Goal: Task Accomplishment & Management: Complete application form

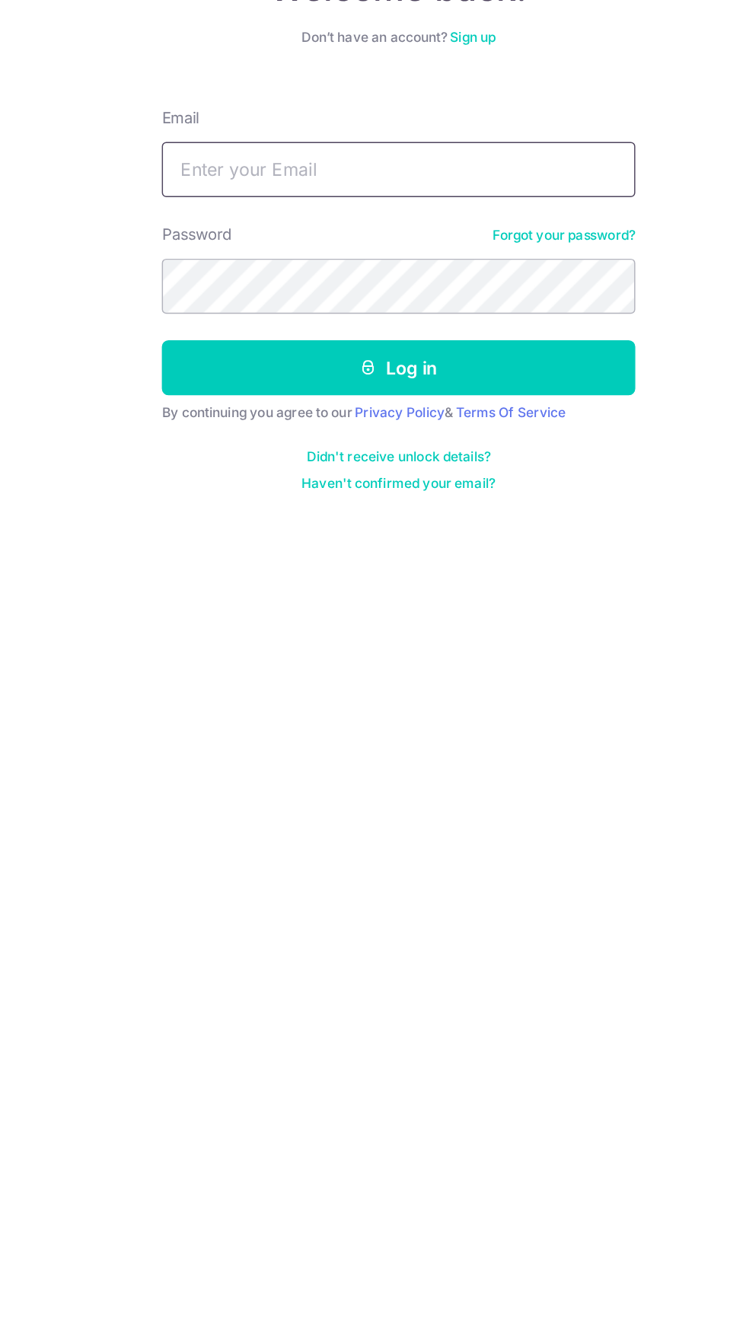
click at [313, 256] on input "Email" at bounding box center [372, 242] width 327 height 38
type input "khooyixiong@gmail.com"
click at [209, 360] on button "Log in" at bounding box center [372, 379] width 327 height 38
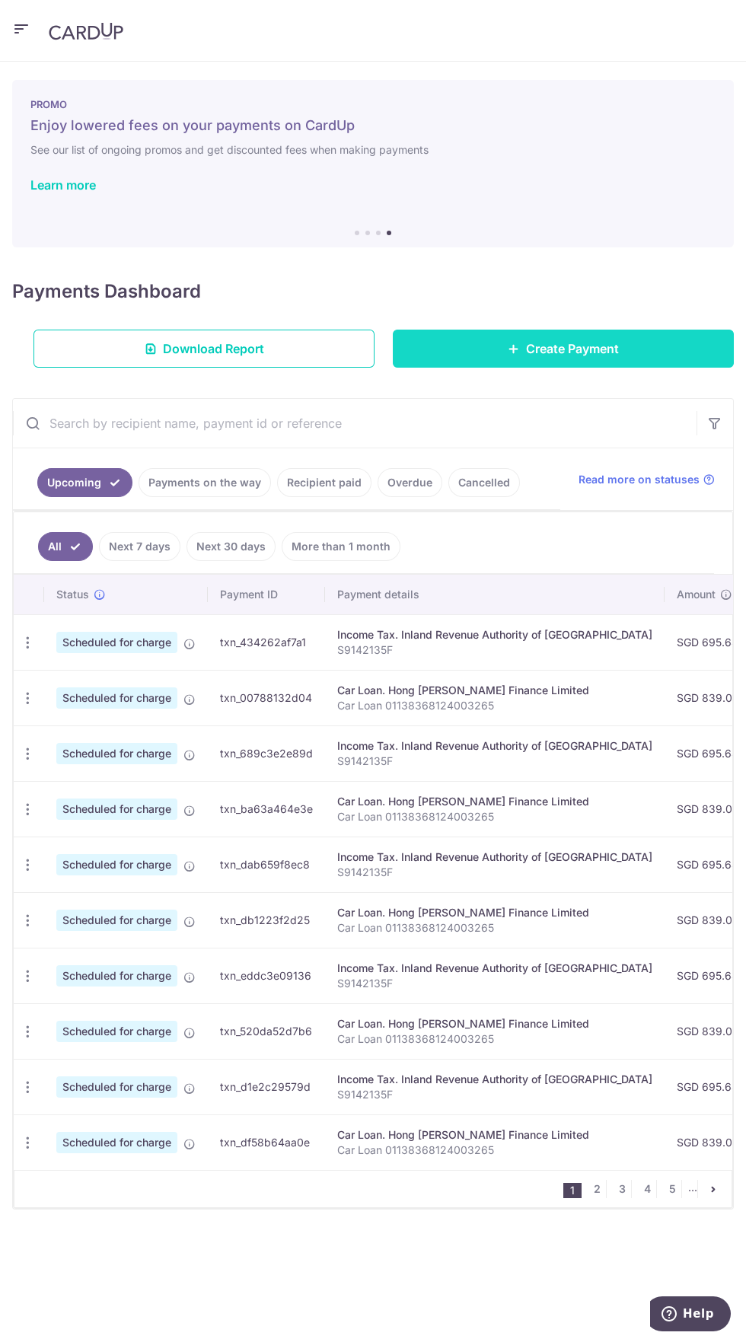
click at [597, 348] on span "Create Payment" at bounding box center [572, 348] width 93 height 18
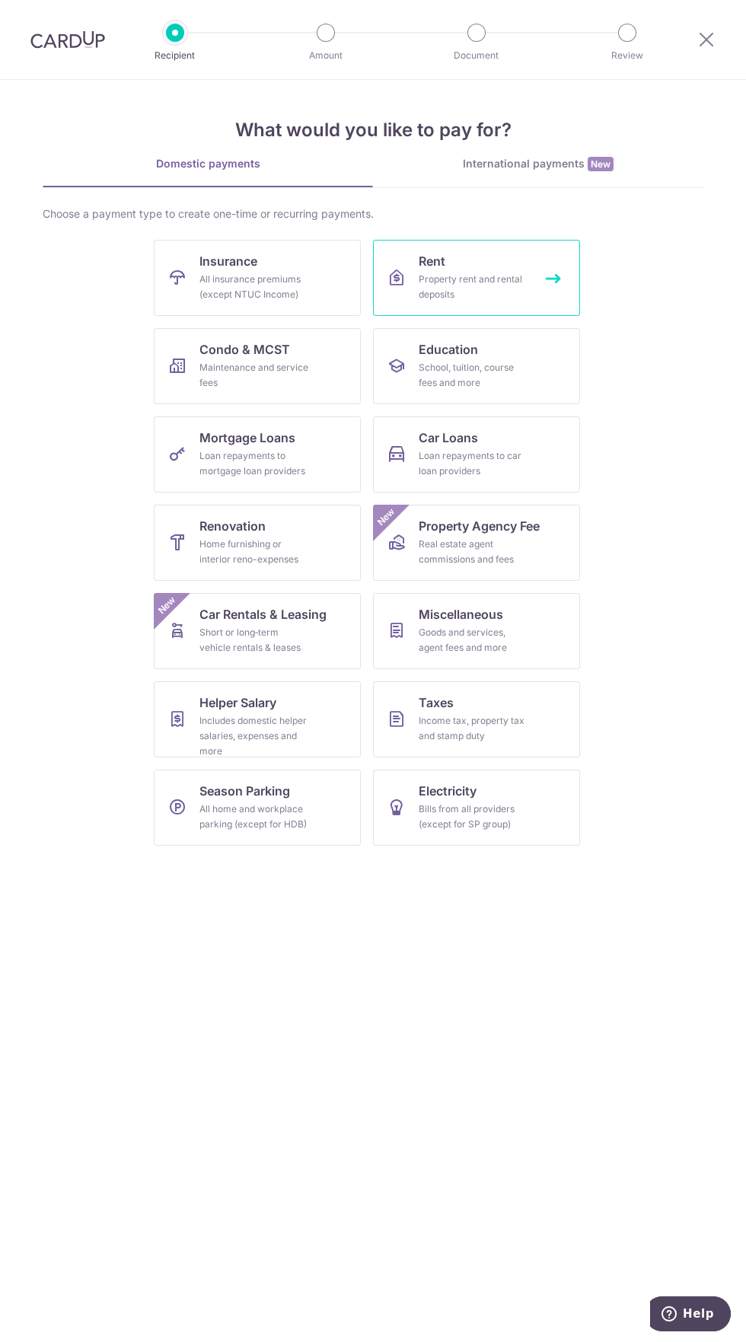
click at [522, 281] on div "Property rent and rental deposits" at bounding box center [474, 287] width 110 height 30
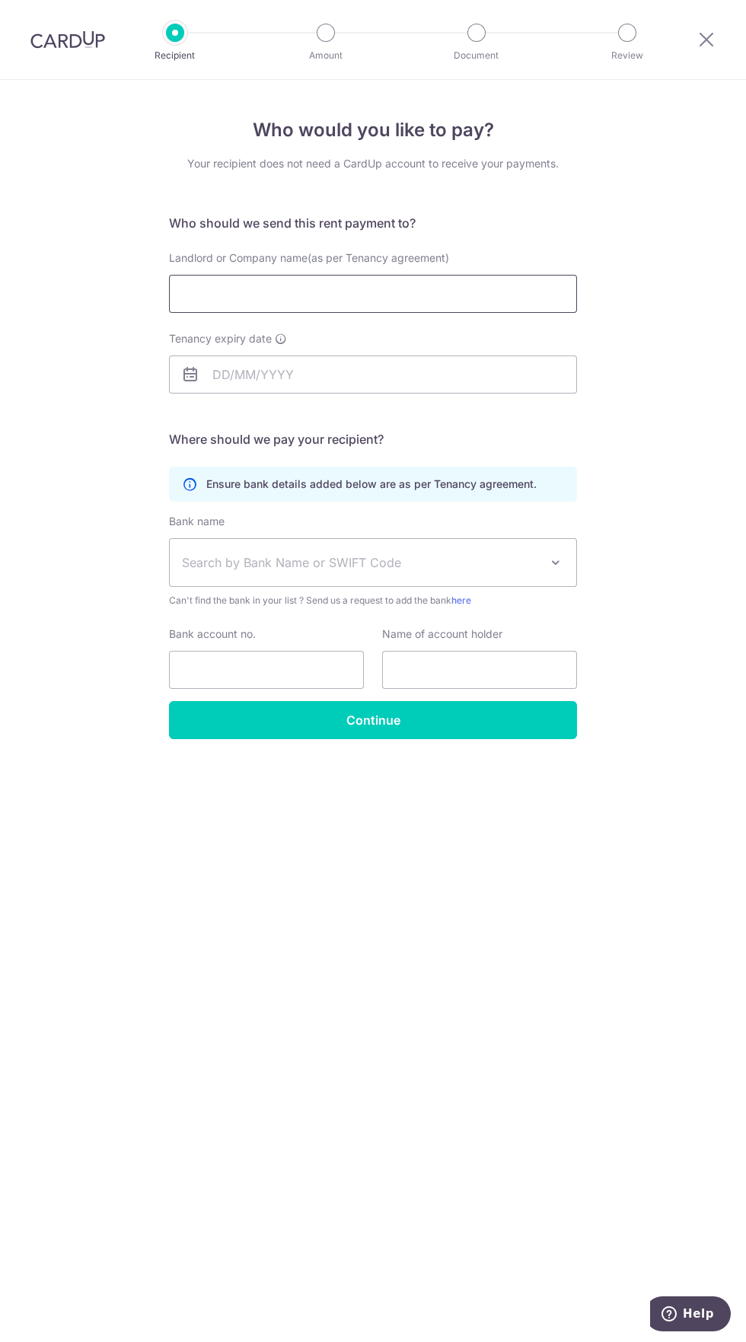
click at [494, 294] on input "Landlord or Company name(as per Tenancy agreement)" at bounding box center [373, 294] width 408 height 38
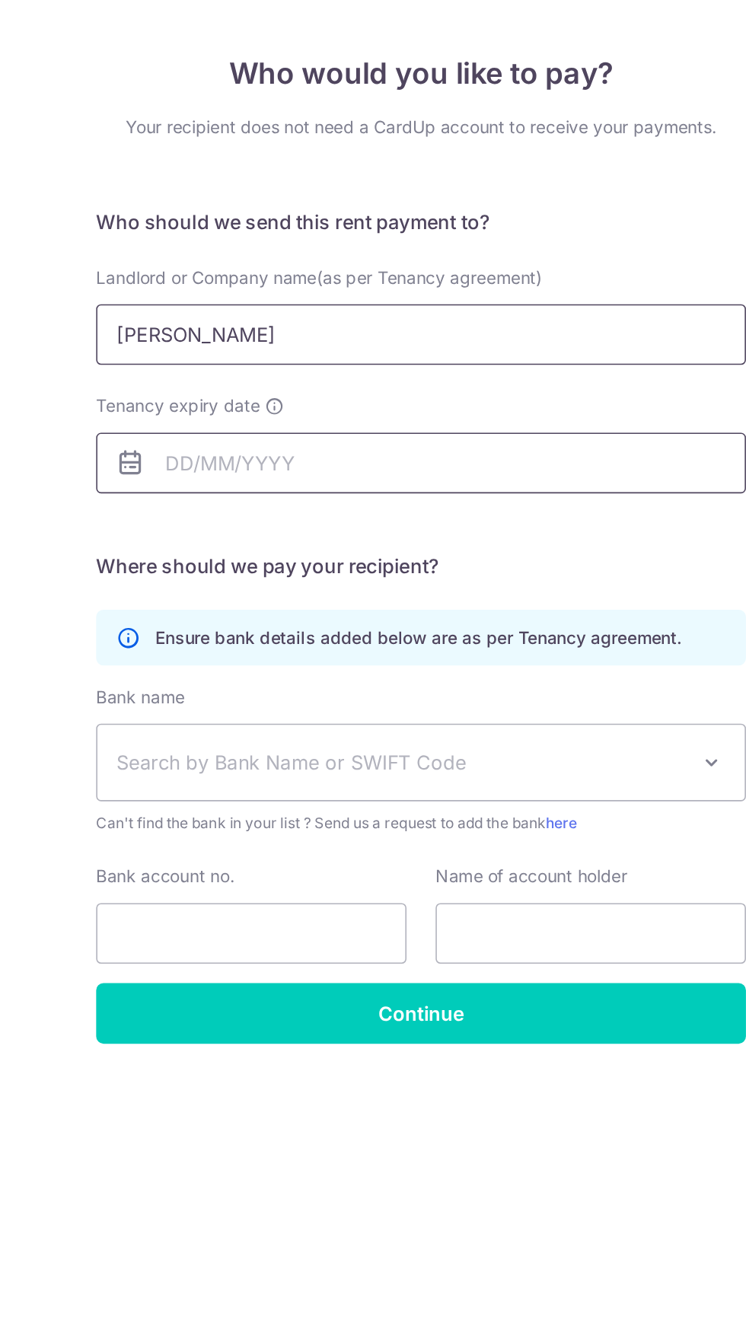
type input "Felicia"
click at [223, 371] on input "Tenancy expiry date" at bounding box center [373, 374] width 408 height 38
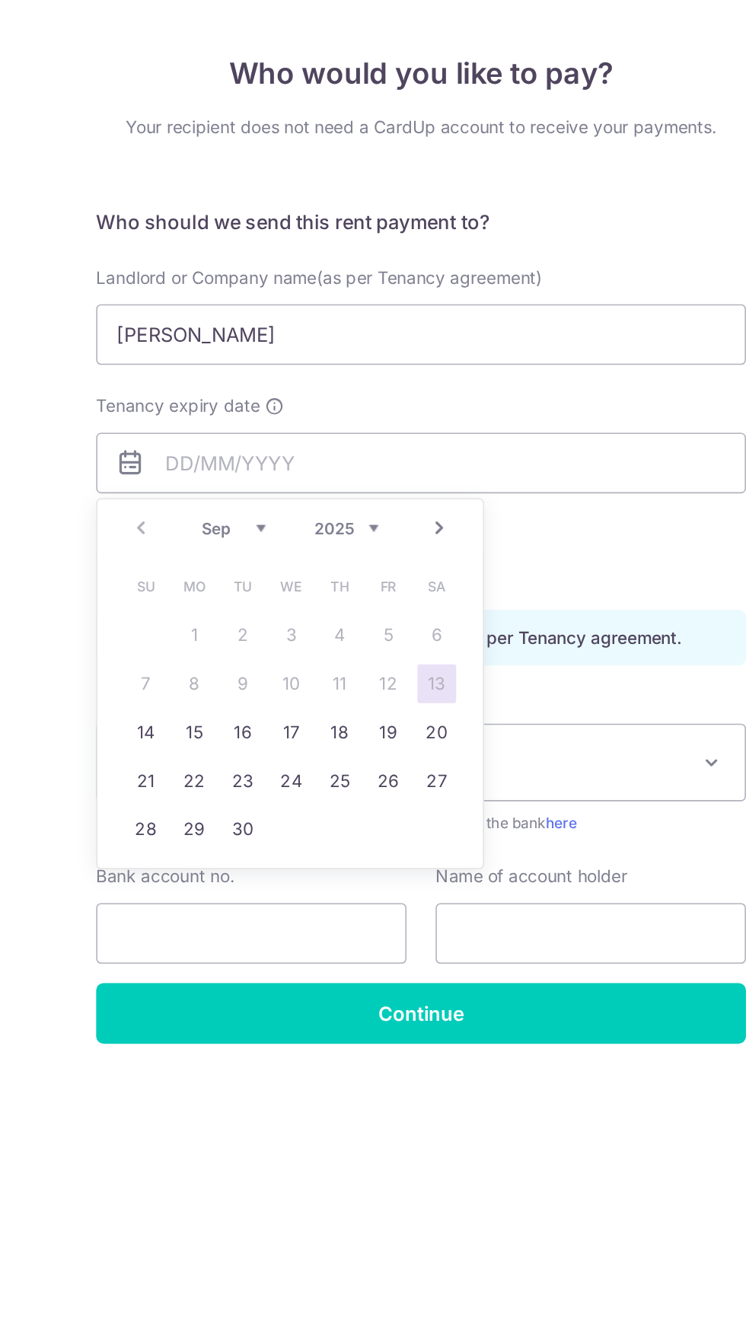
click at [343, 416] on select "2025 2026 2027 2028 2029 2030 2031 2032 2033 2034 2035" at bounding box center [326, 415] width 40 height 12
click at [255, 418] on select "Jan Feb Mar Apr May Jun Jul Aug Sep Oct Nov Dec" at bounding box center [255, 415] width 40 height 12
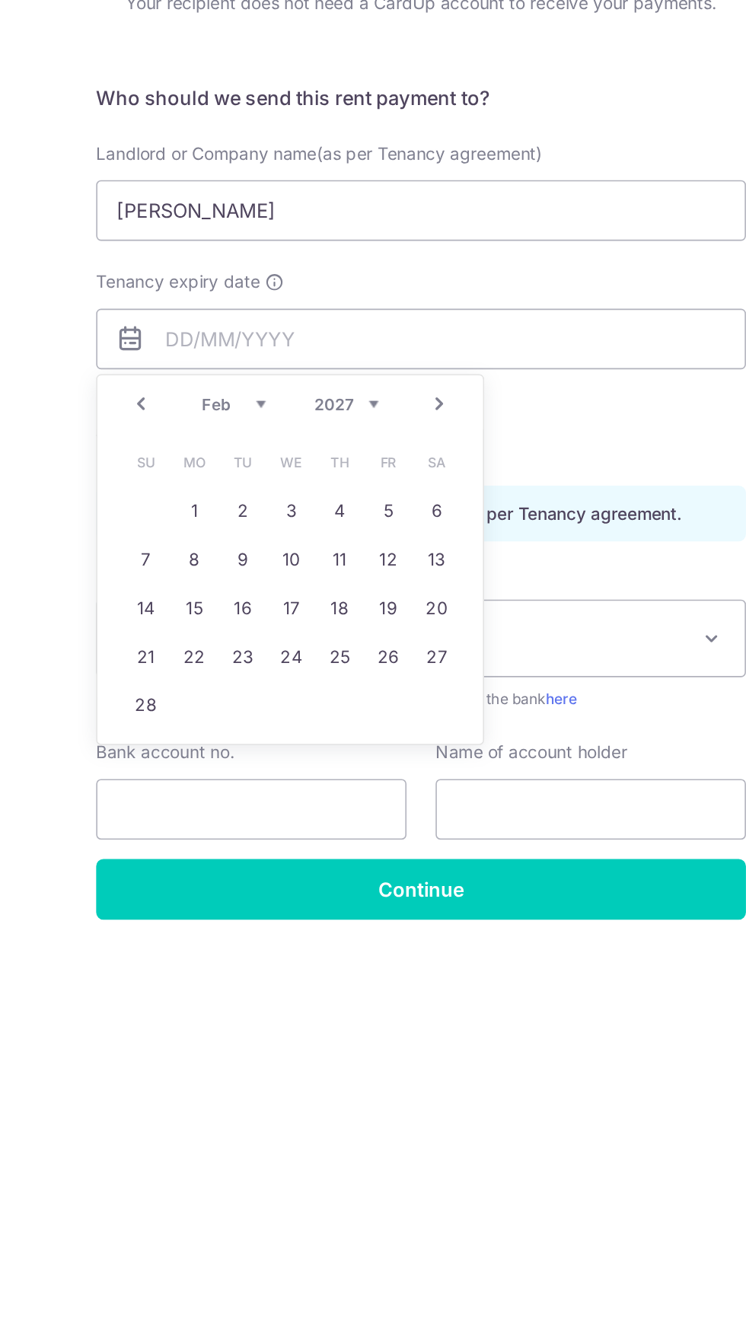
click at [352, 543] on link "19" at bounding box center [352, 543] width 24 height 24
type input "19/02/2027"
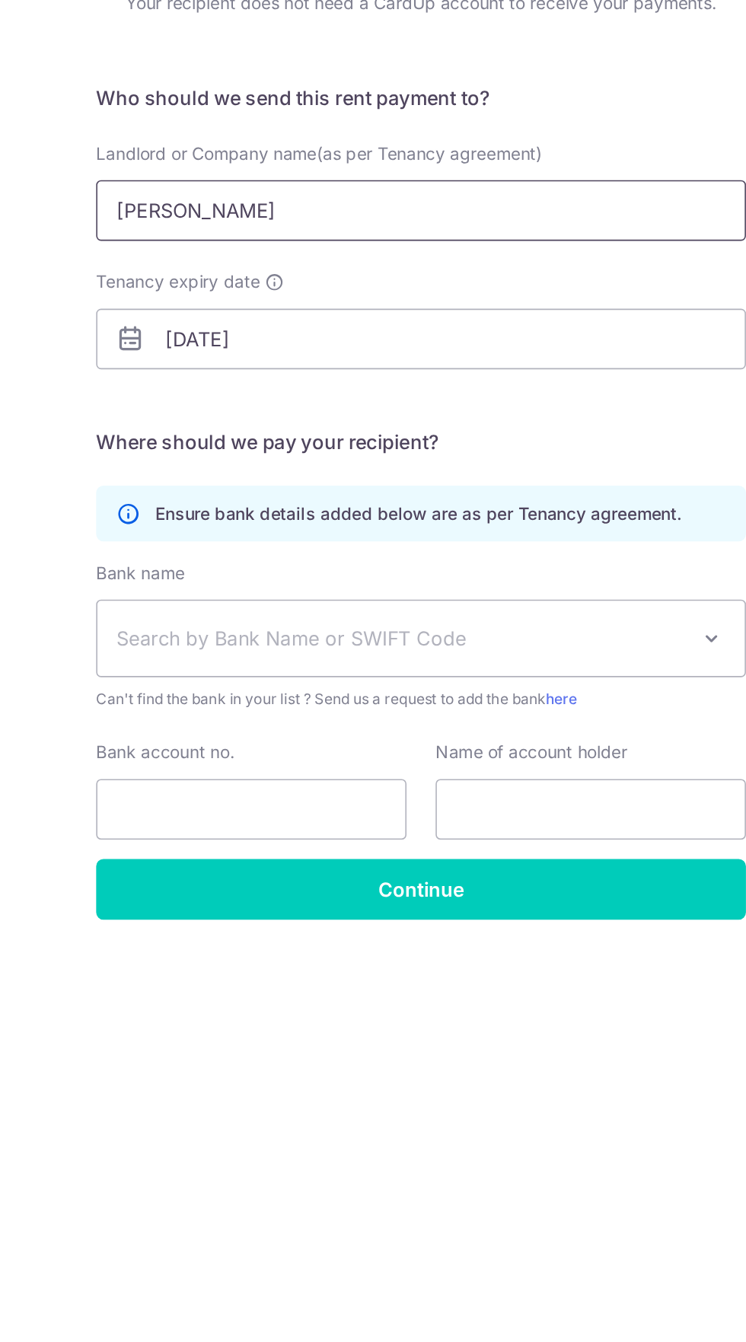
click at [426, 296] on input "Felicia" at bounding box center [373, 294] width 408 height 38
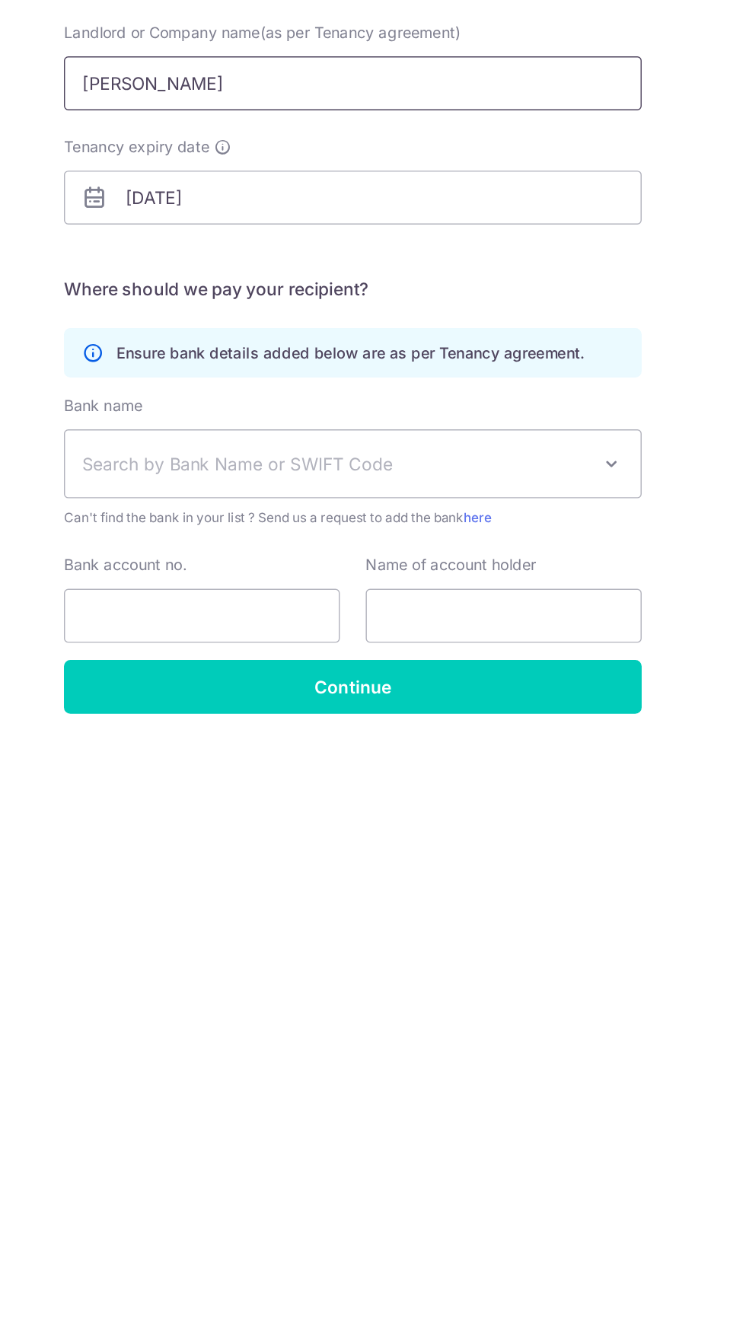
click at [246, 298] on input "Felicia" at bounding box center [373, 294] width 408 height 38
type input "Felicia Teo Jing Hui"
click at [364, 569] on span "Search by Bank Name or SWIFT Code" at bounding box center [361, 562] width 358 height 18
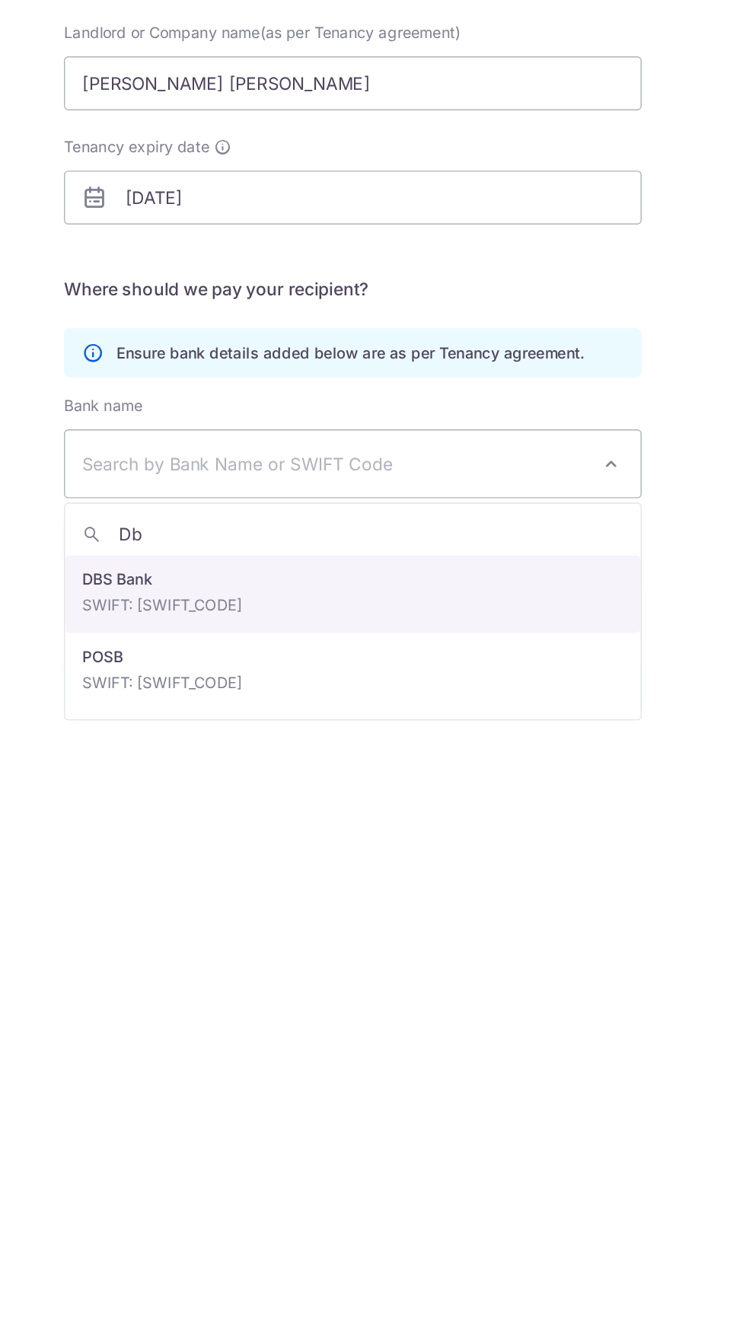
type input "Dbs"
select select "6"
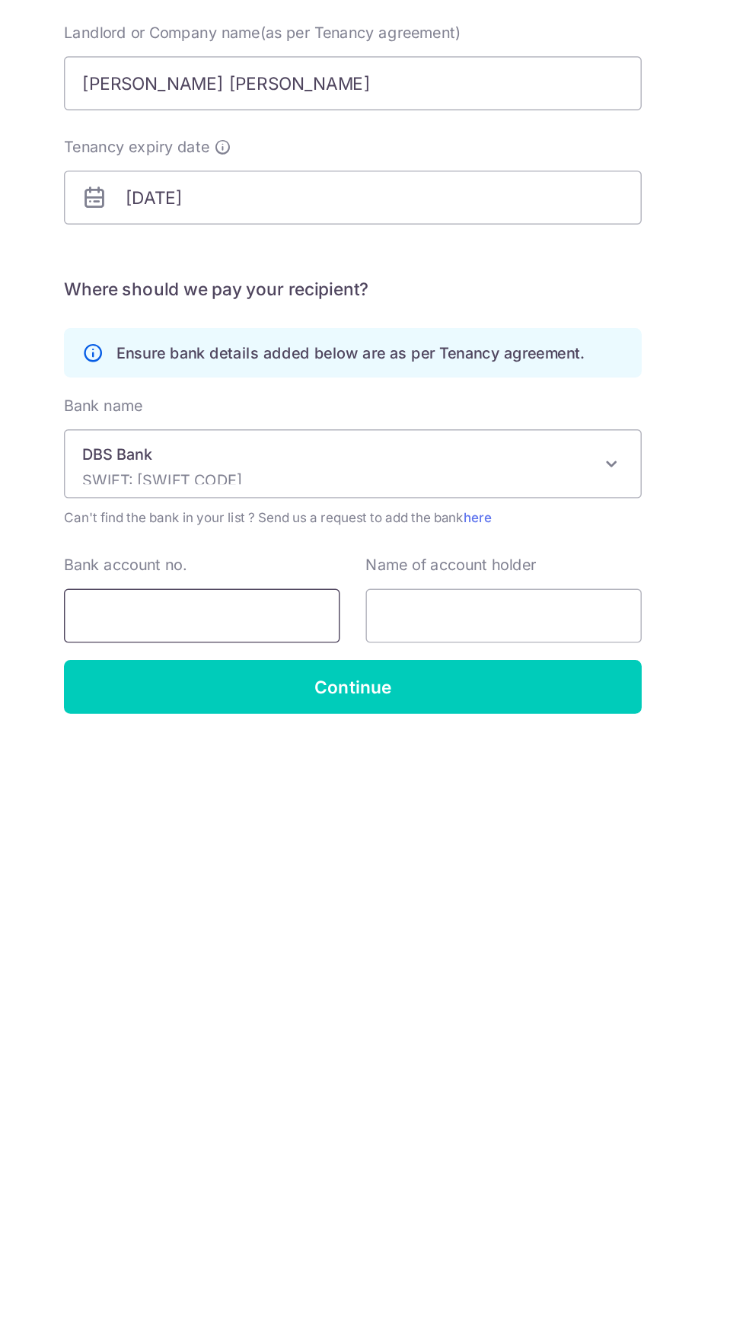
click at [302, 656] on input "Bank account no." at bounding box center [266, 670] width 195 height 38
click at [284, 673] on input "019" at bounding box center [266, 670] width 195 height 38
click at [320, 664] on input "0192106" at bounding box center [266, 670] width 195 height 38
type input "0192106647"
click at [496, 676] on input "text" at bounding box center [479, 670] width 195 height 38
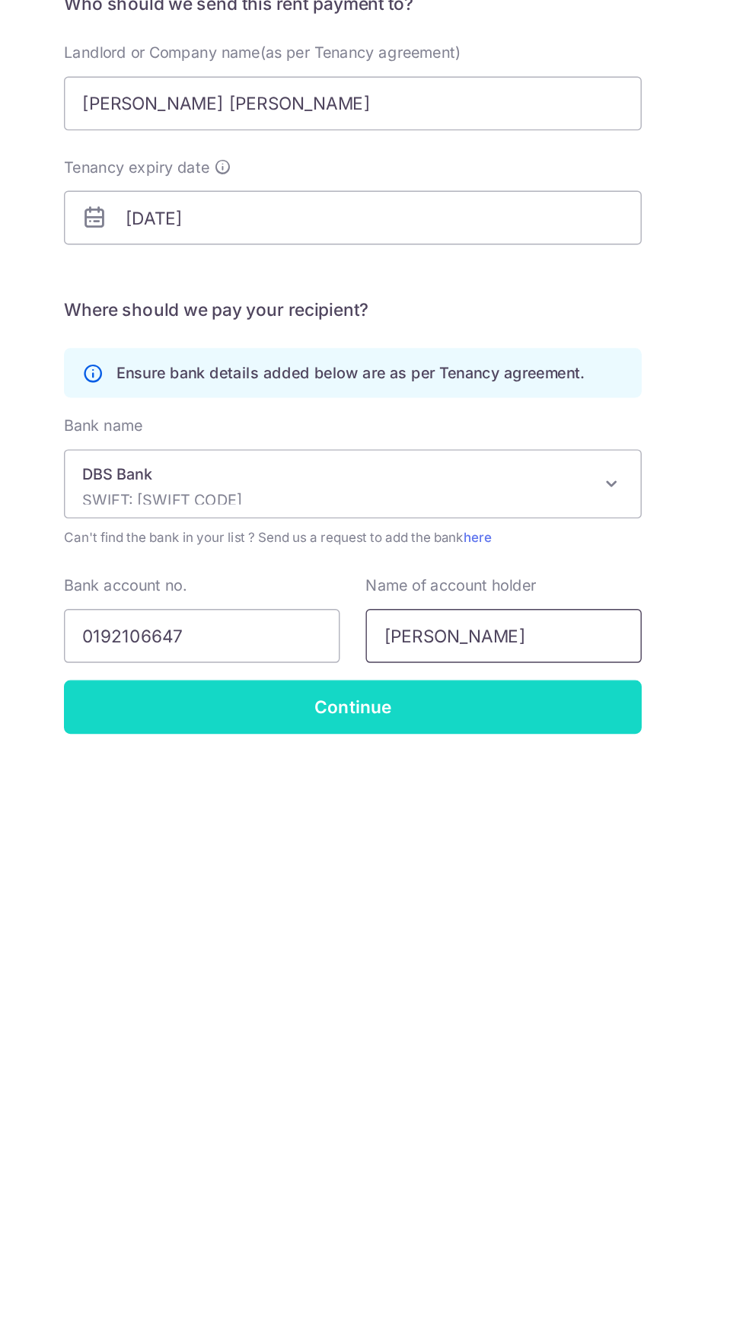
type input "Felicia Teo"
click at [415, 714] on input "Continue" at bounding box center [373, 720] width 408 height 38
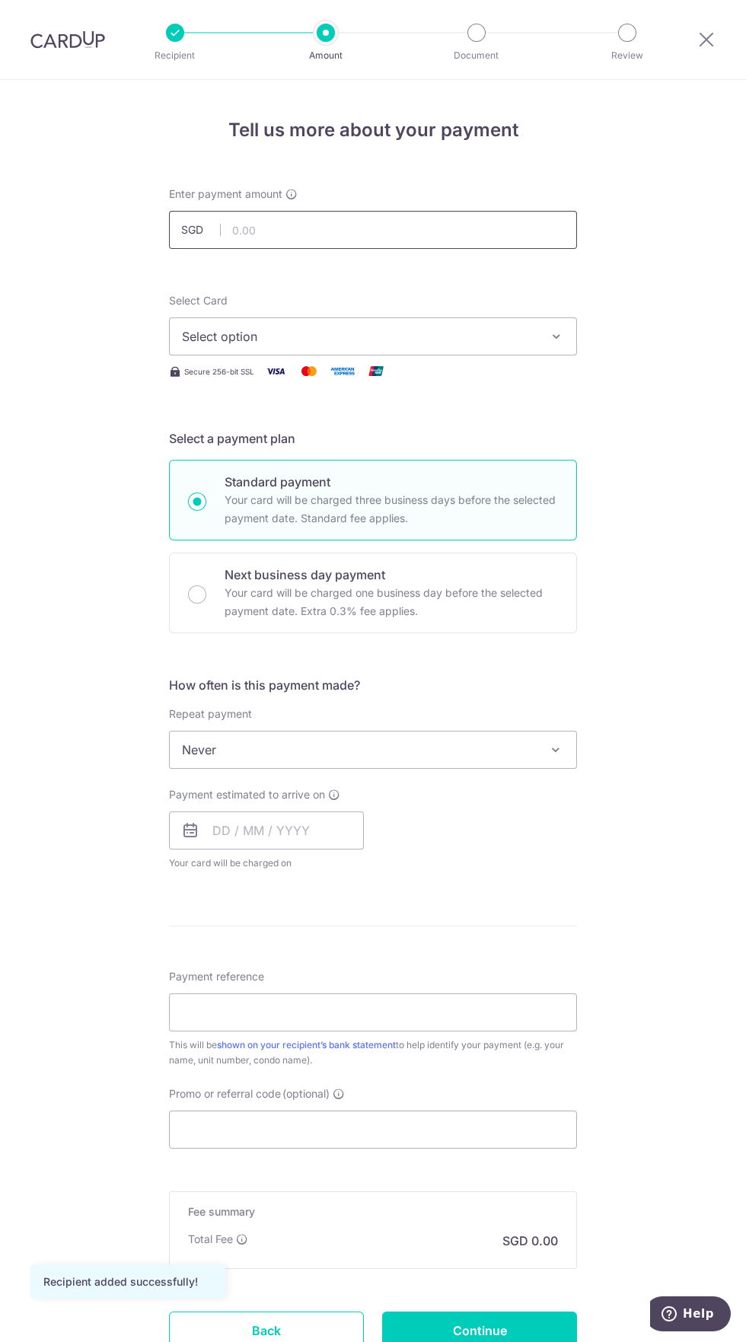
click at [404, 230] on input "text" at bounding box center [373, 230] width 408 height 38
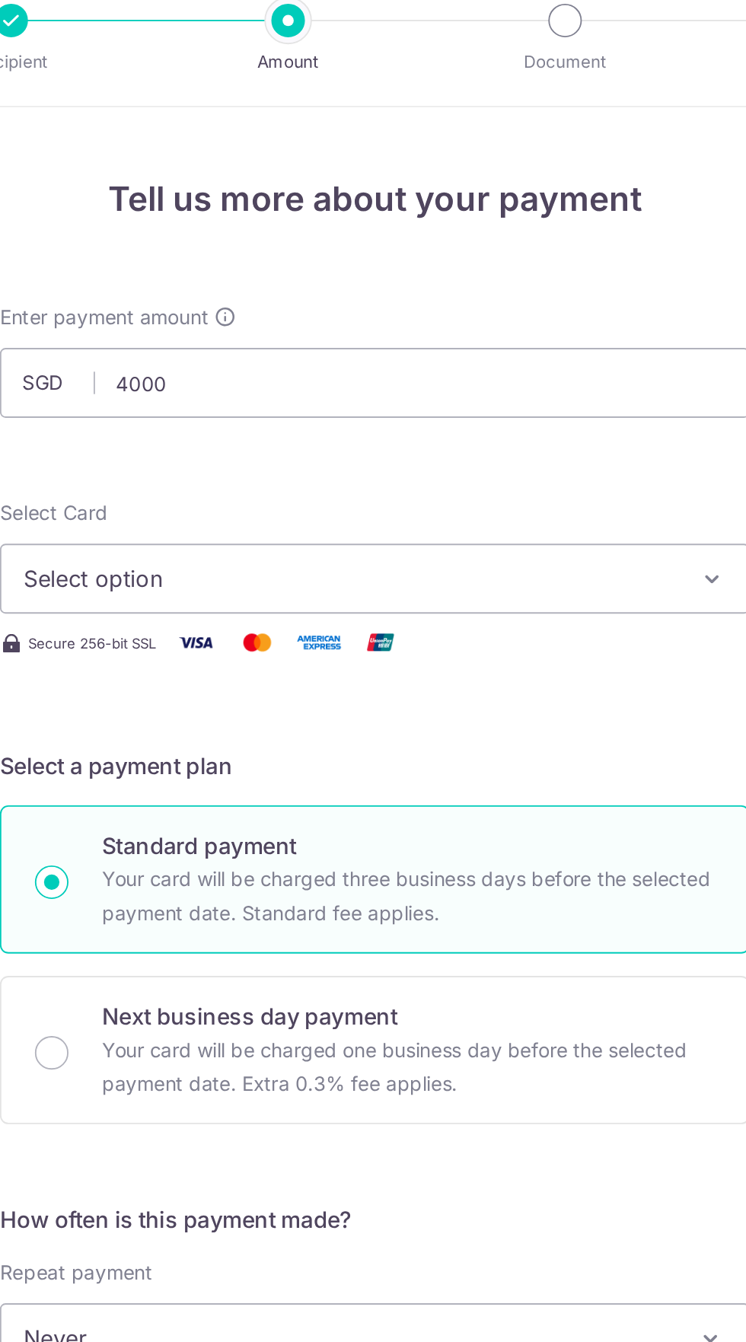
click at [422, 334] on span "Select option" at bounding box center [359, 336] width 355 height 18
type input "4,000.00"
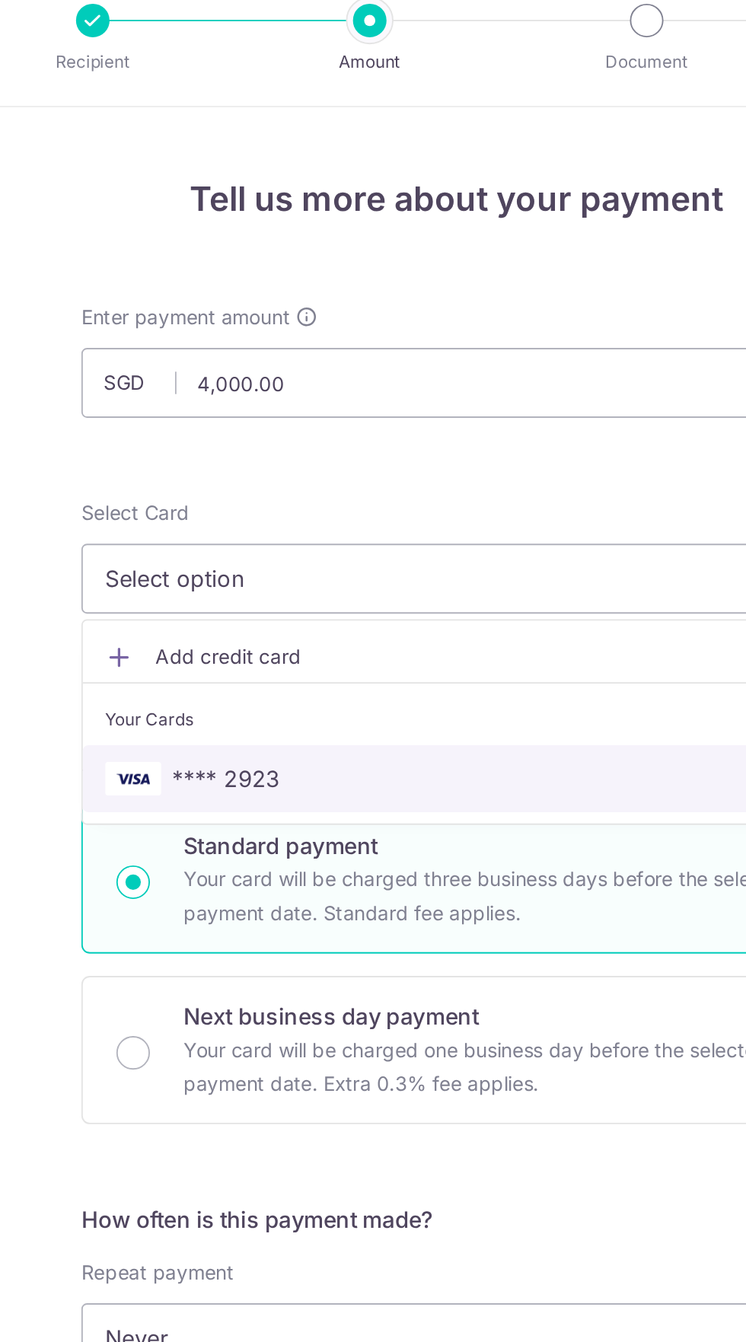
click at [278, 444] on span "**** 2923" at bounding box center [373, 445] width 382 height 18
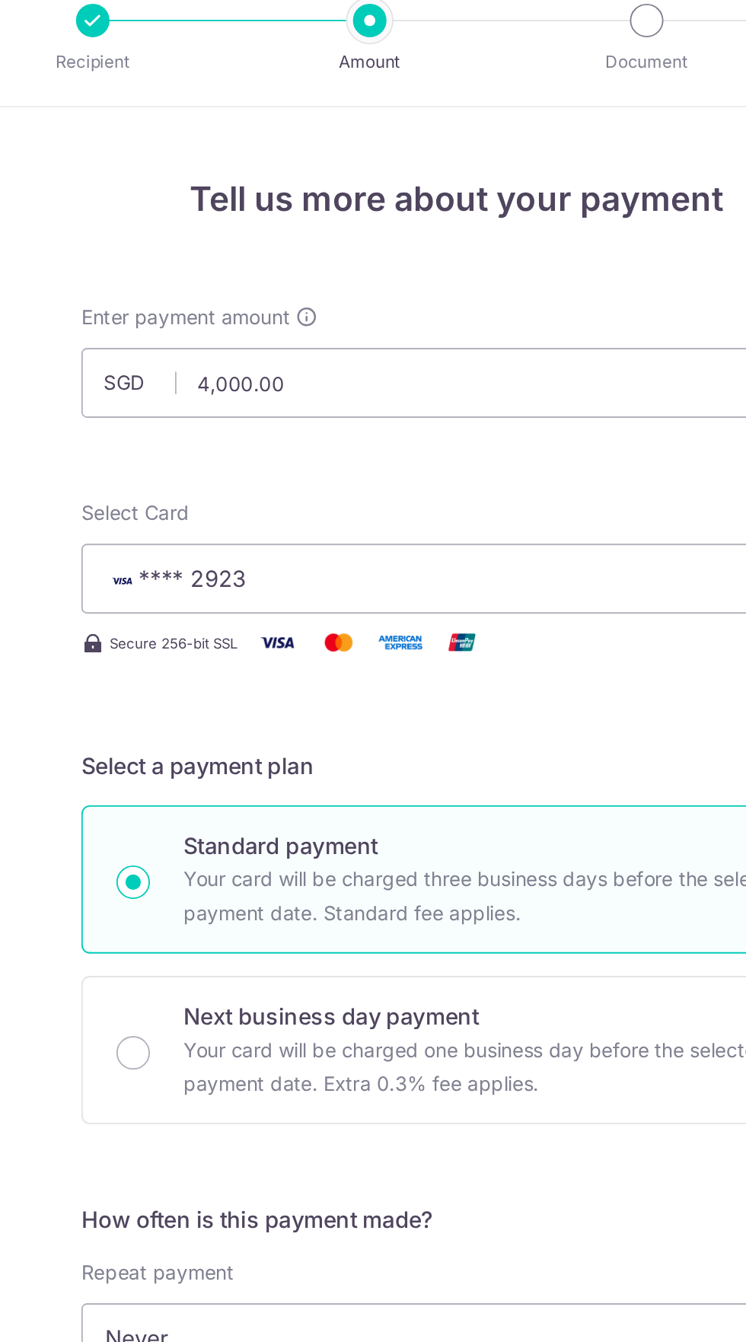
scroll to position [5, 0]
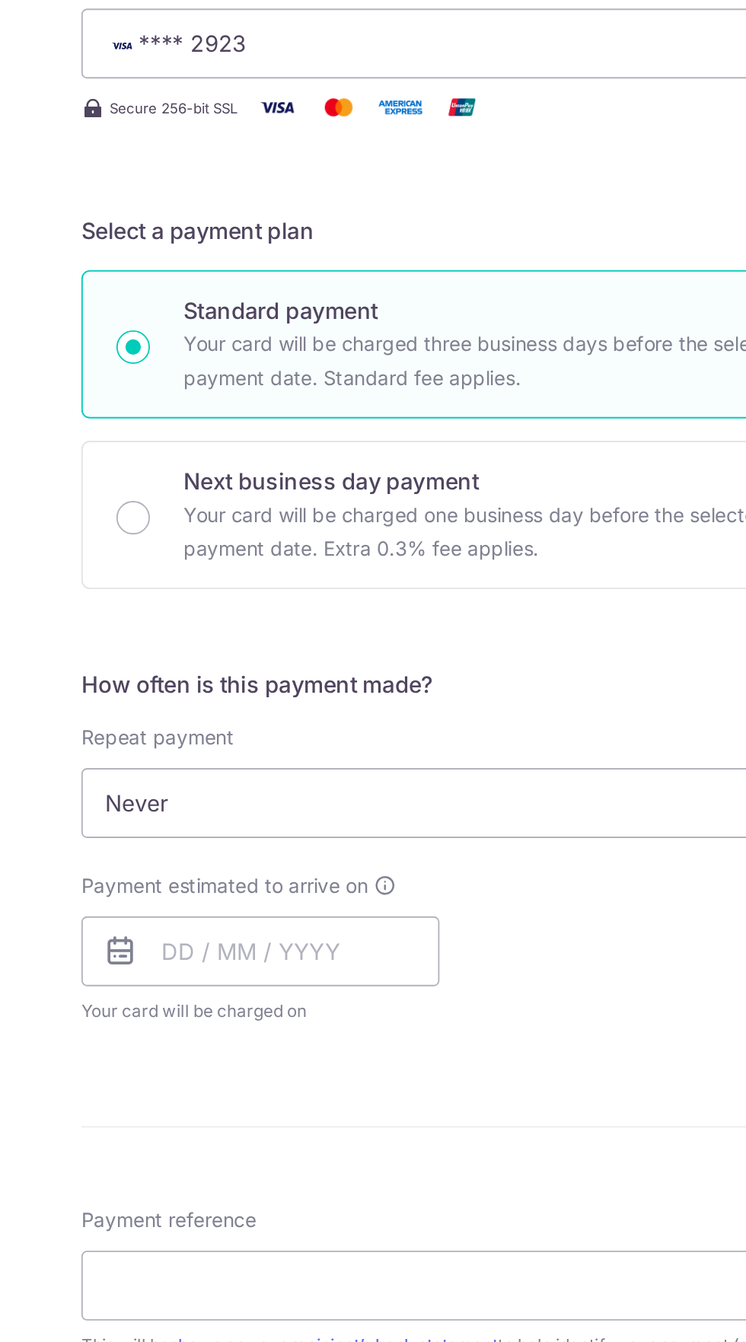
click at [440, 745] on span "Never" at bounding box center [373, 744] width 406 height 37
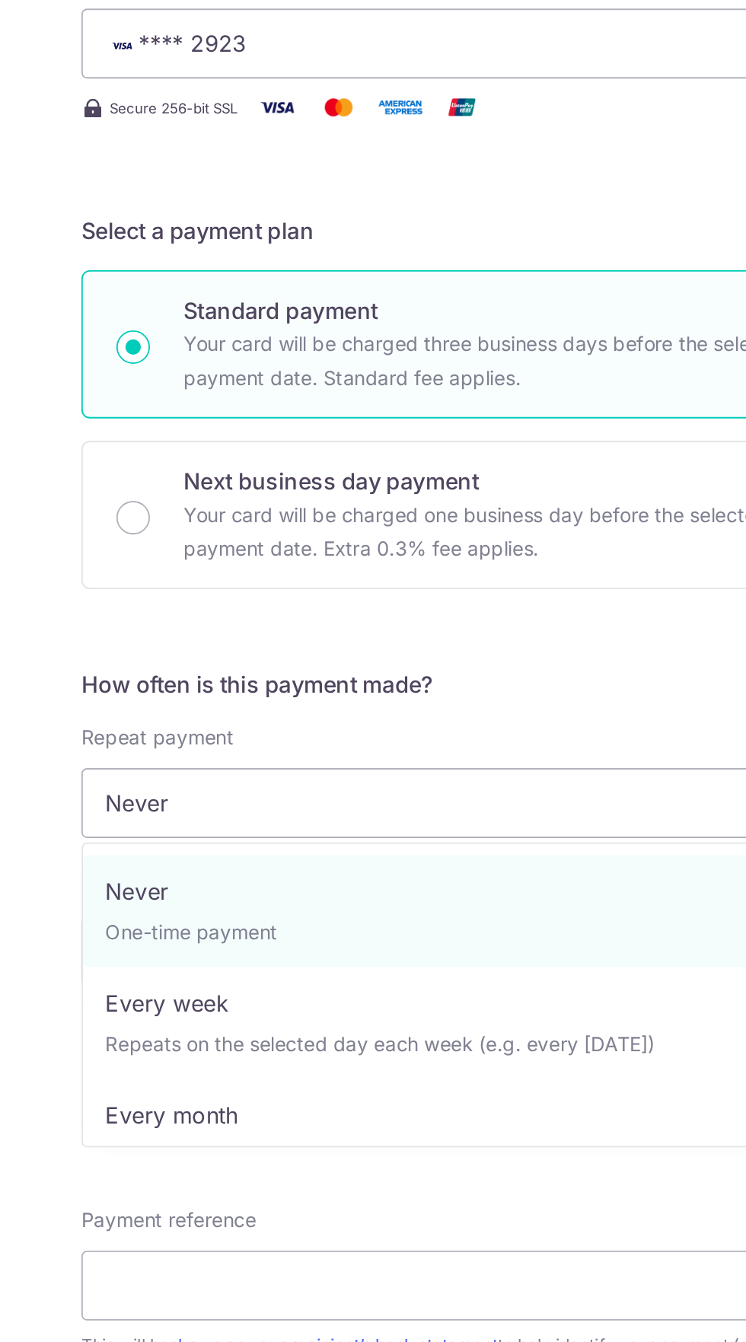
select select "3"
type input "19/02/2027"
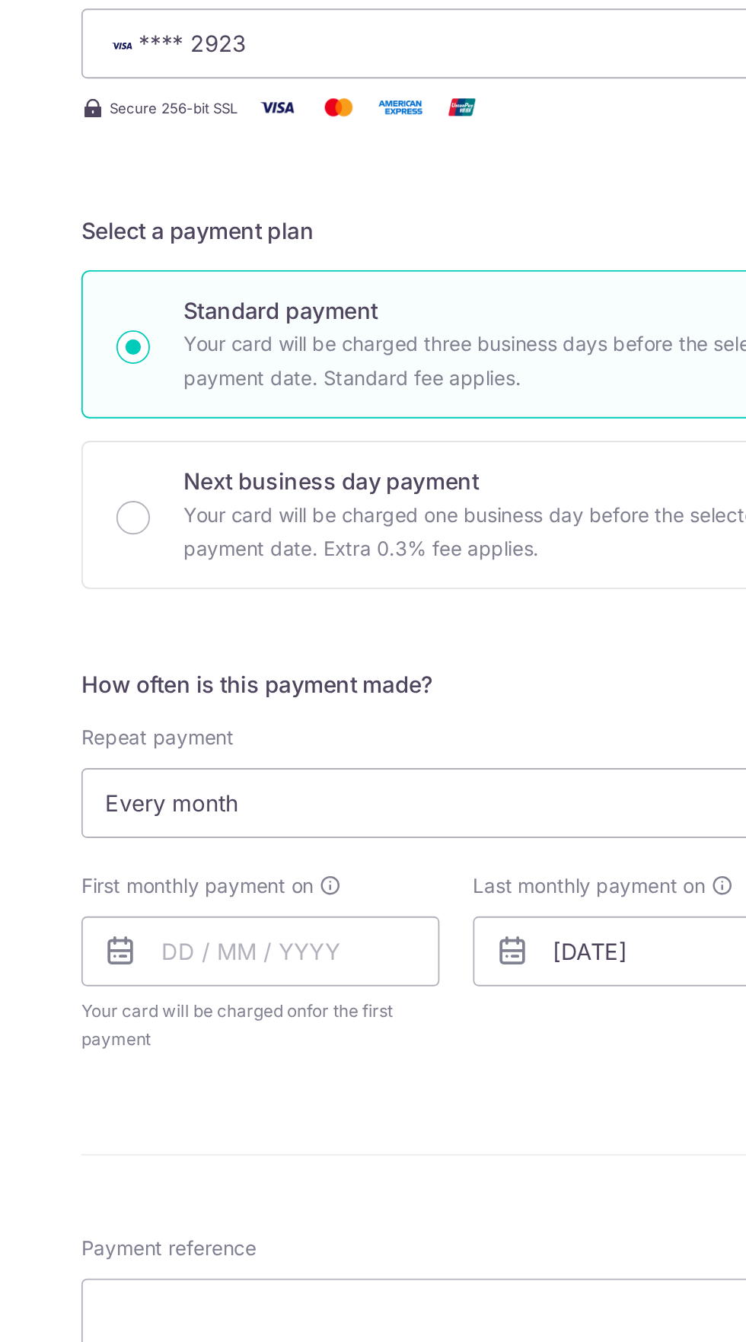
scroll to position [21, 0]
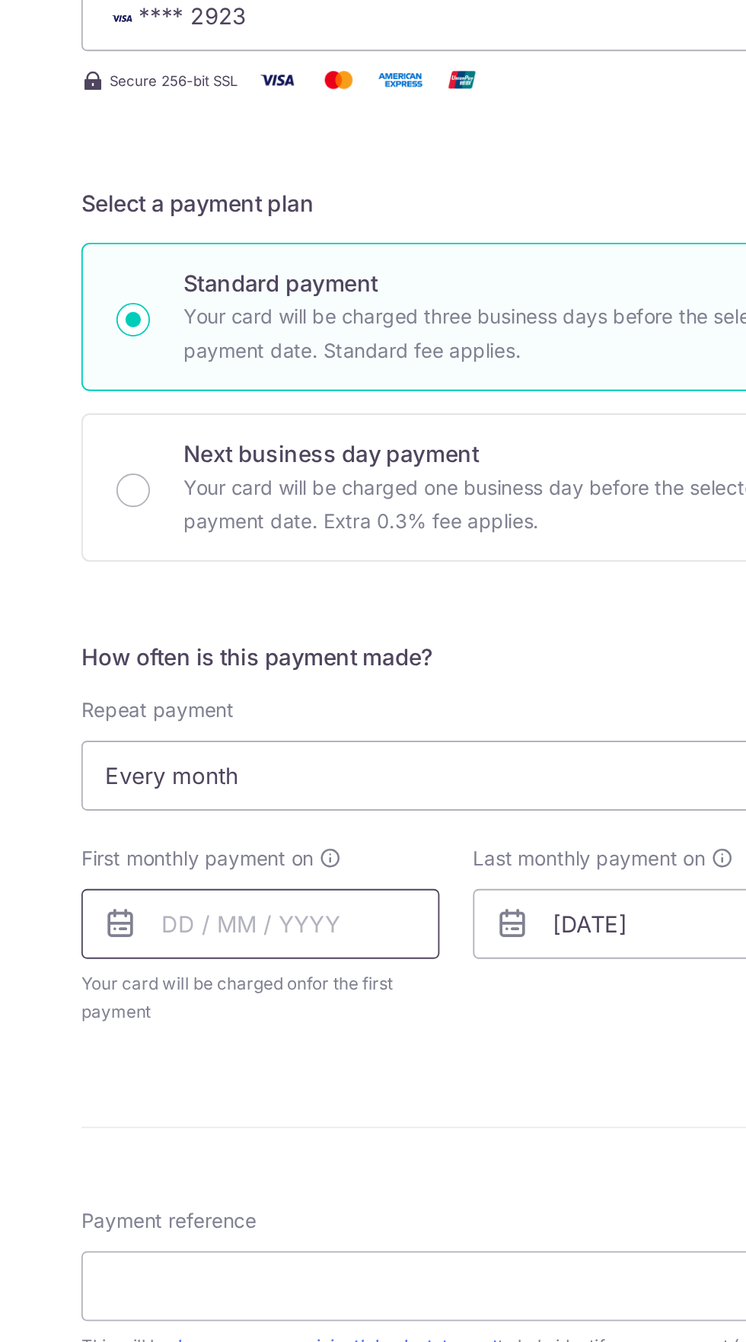
click at [281, 811] on input "text" at bounding box center [266, 810] width 195 height 38
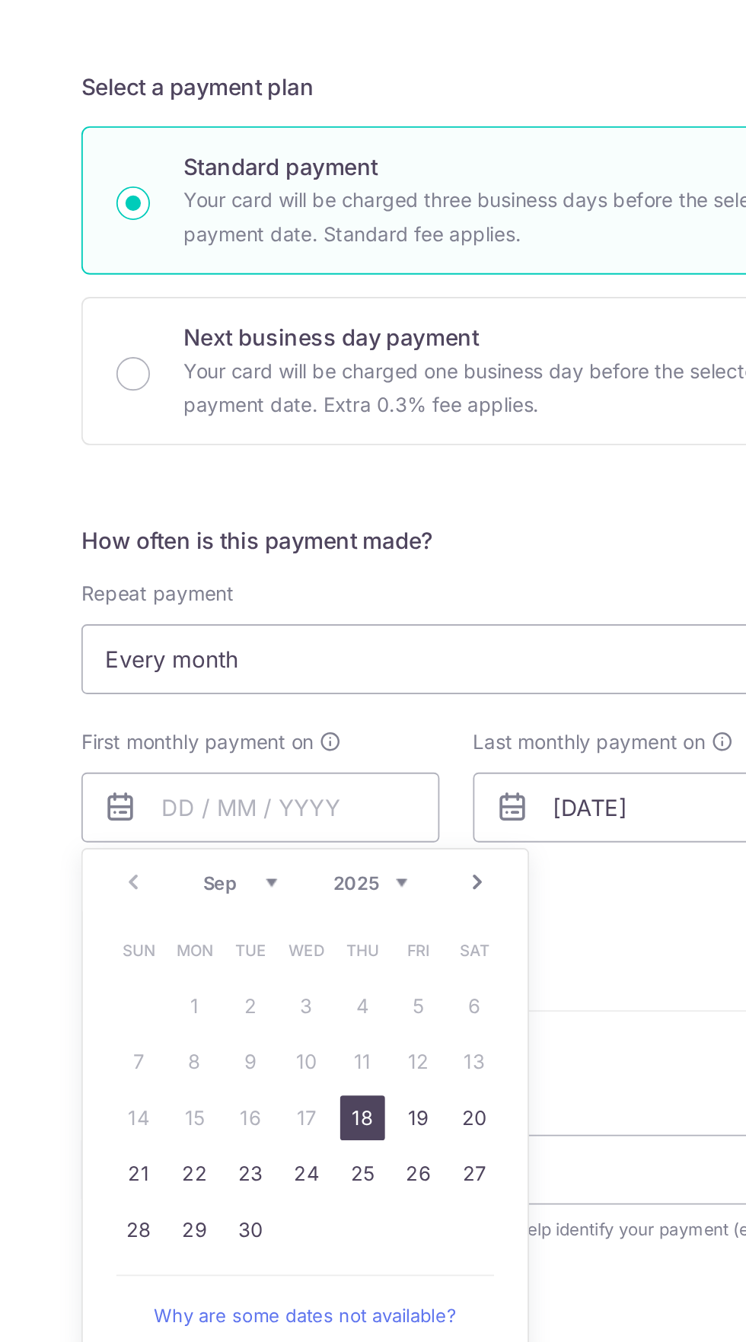
click at [327, 982] on link "18" at bounding box center [322, 978] width 24 height 24
type input "18/09/2025"
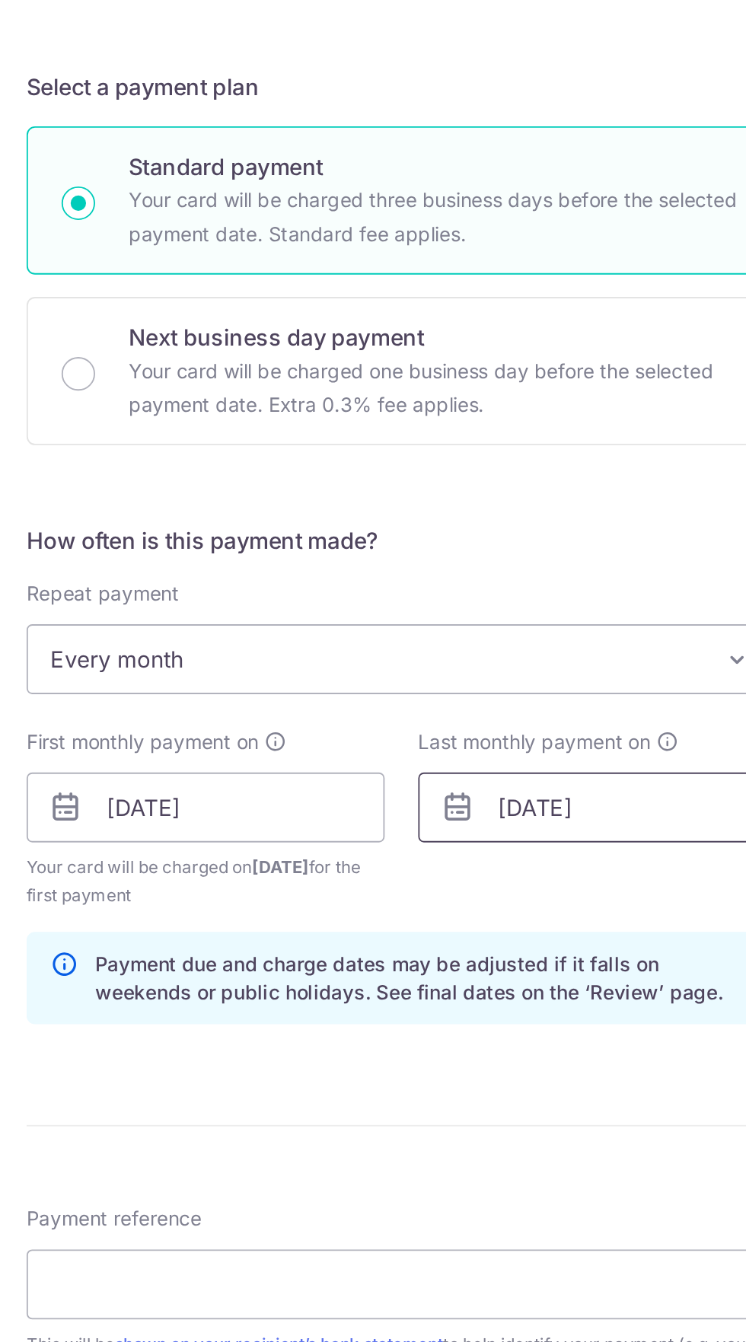
click at [476, 814] on input "19/02/2027" at bounding box center [479, 810] width 195 height 38
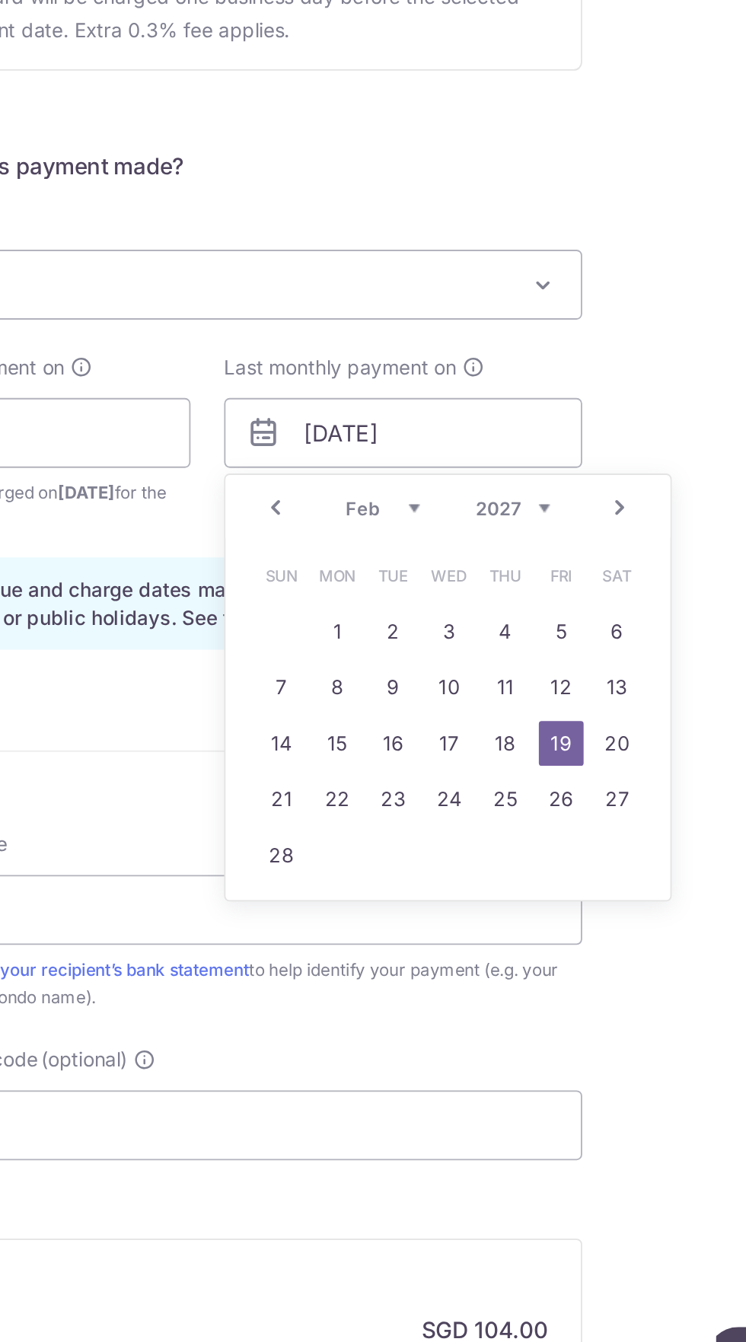
click at [534, 978] on link "18" at bounding box center [535, 978] width 24 height 24
type input "18/02/2027"
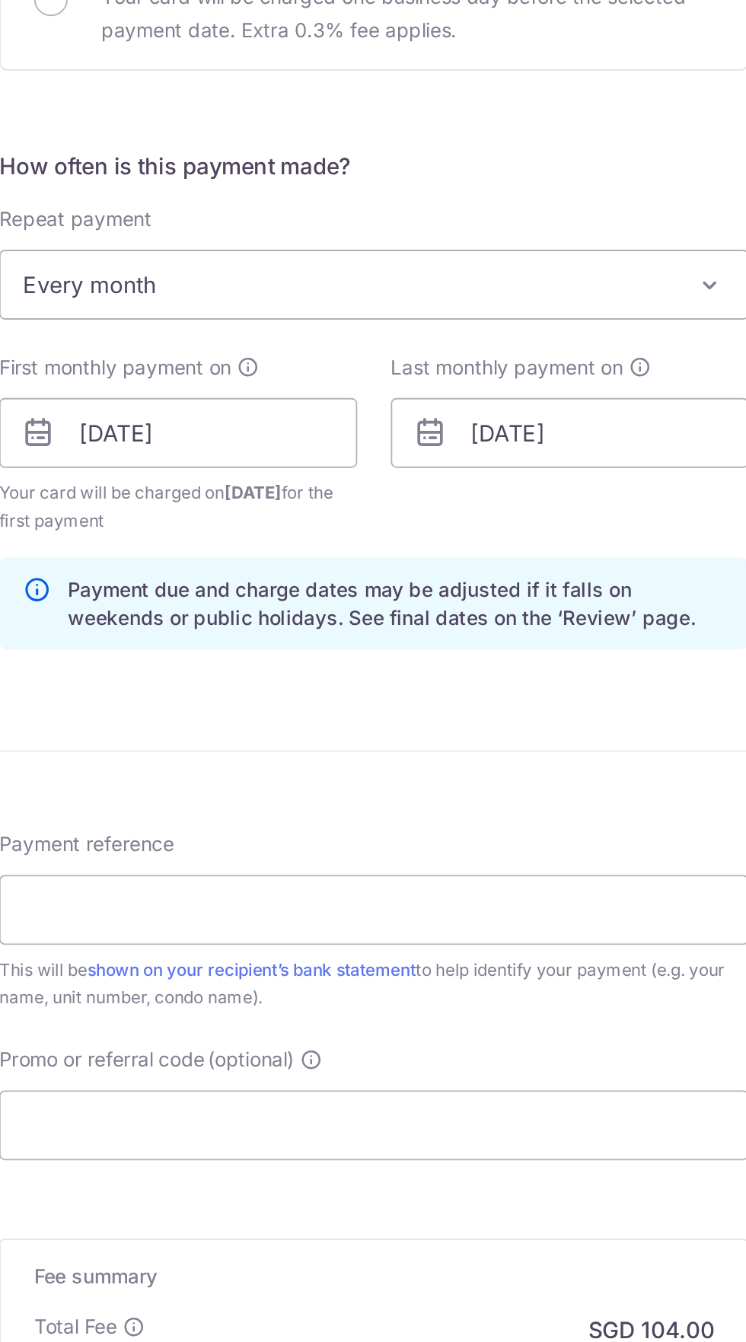
scroll to position [0, 0]
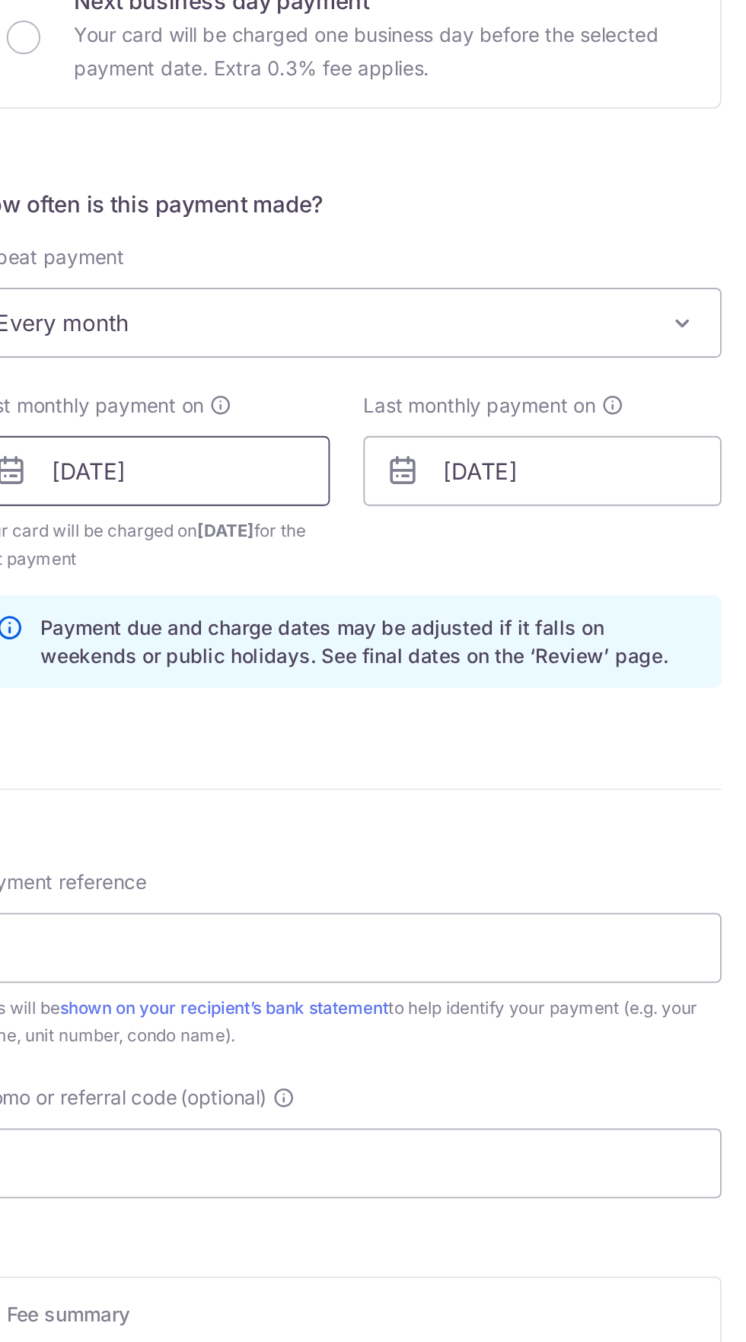
click at [272, 836] on input "18/09/2025" at bounding box center [266, 830] width 195 height 38
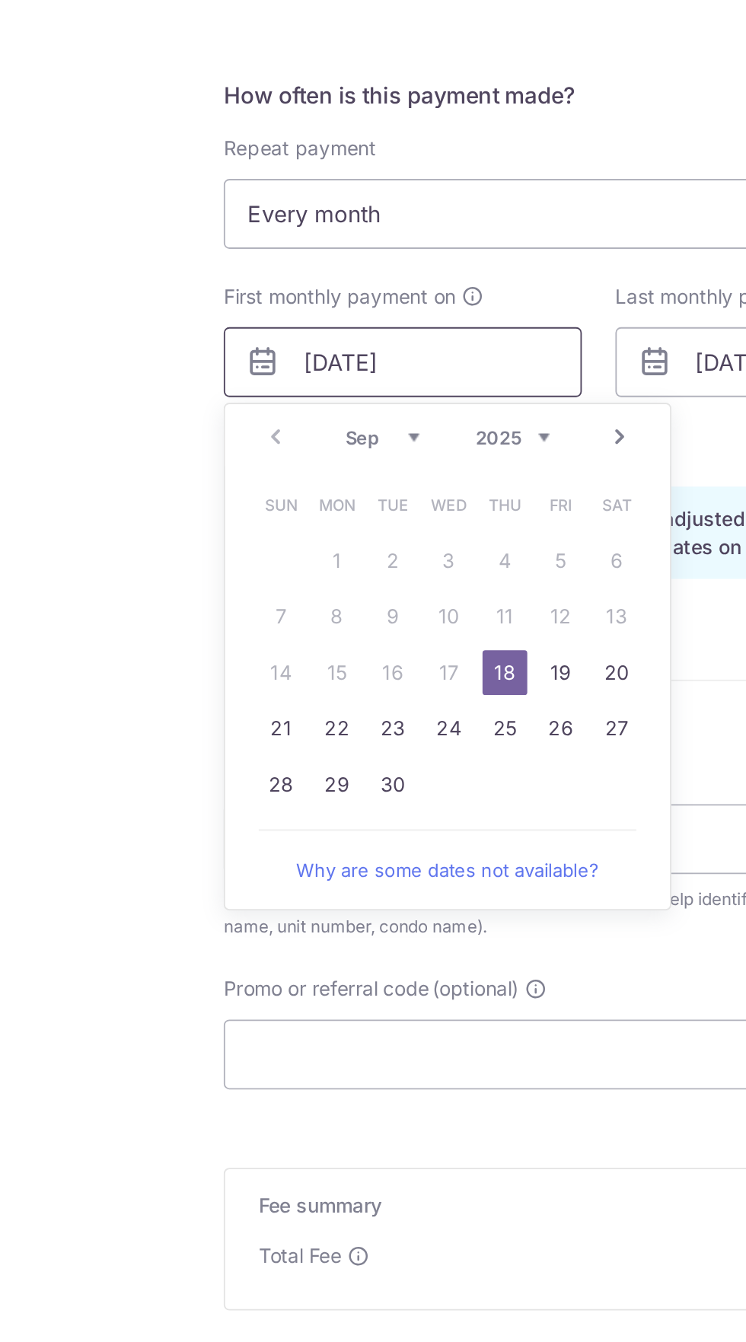
scroll to position [36, 0]
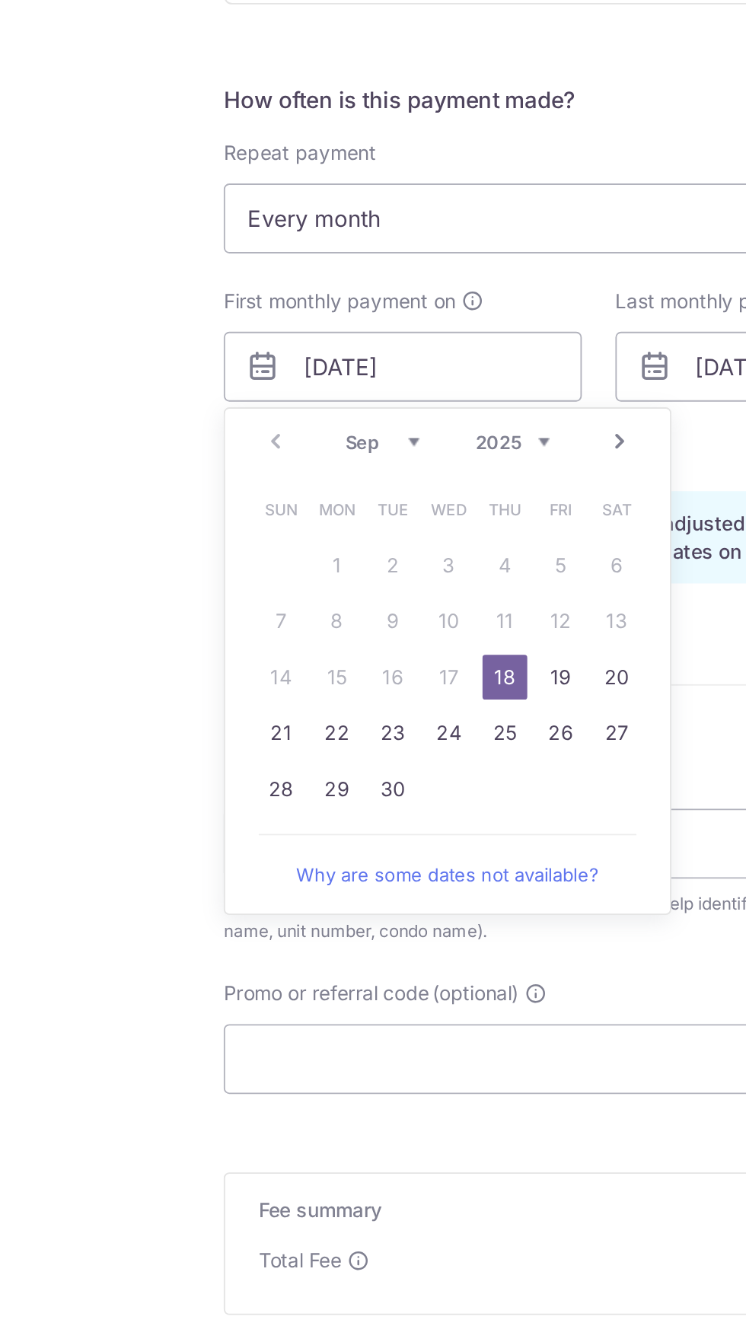
click at [238, 839] on select "Sep Oct Nov Dec" at bounding box center [255, 835] width 40 height 12
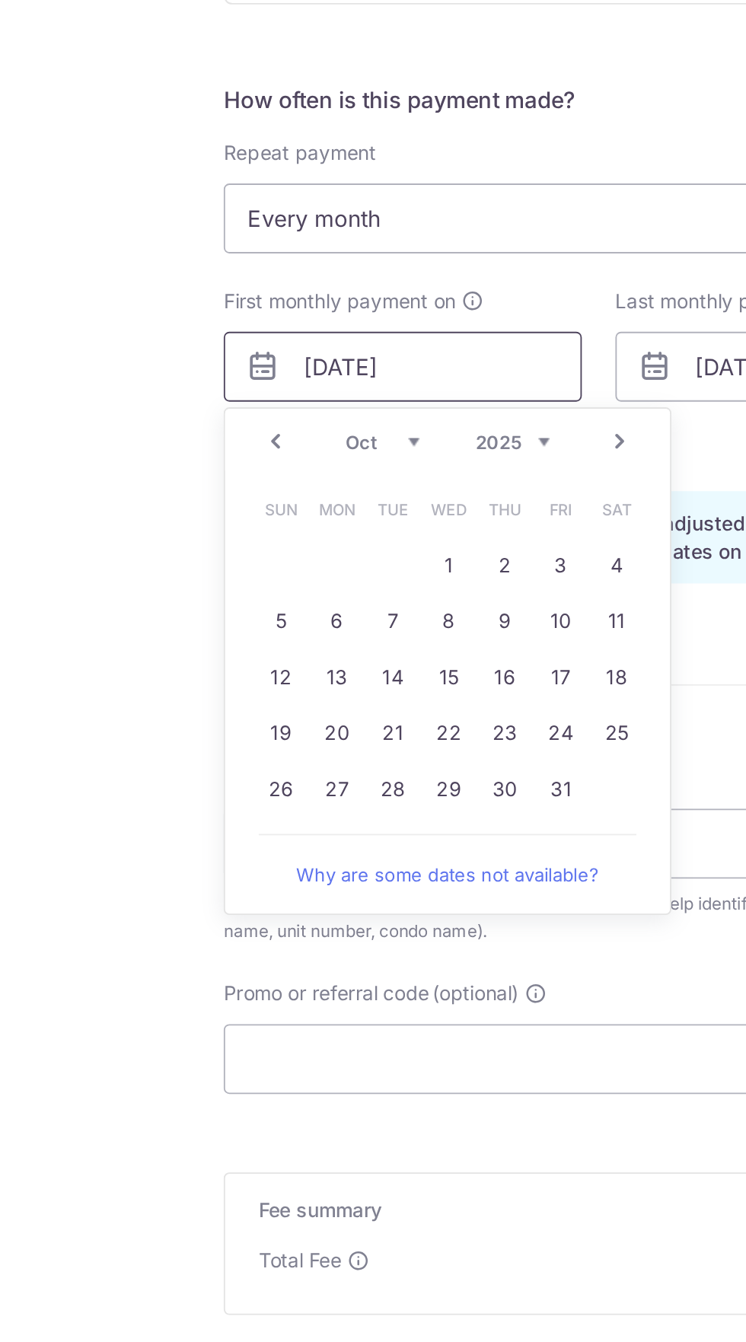
scroll to position [0, 0]
click at [350, 960] on link "17" at bounding box center [352, 963] width 24 height 24
type input "[DATE]"
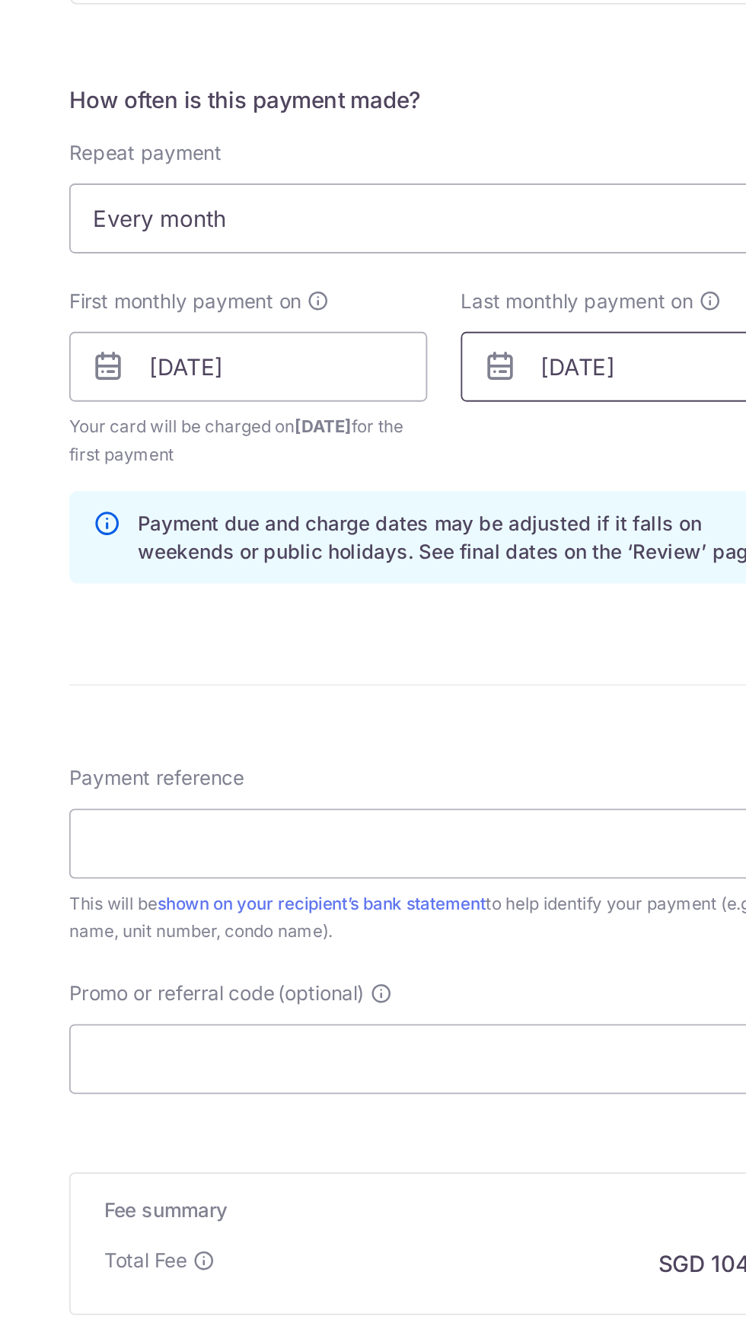
click at [477, 790] on input "18/02/2027" at bounding box center [479, 794] width 195 height 38
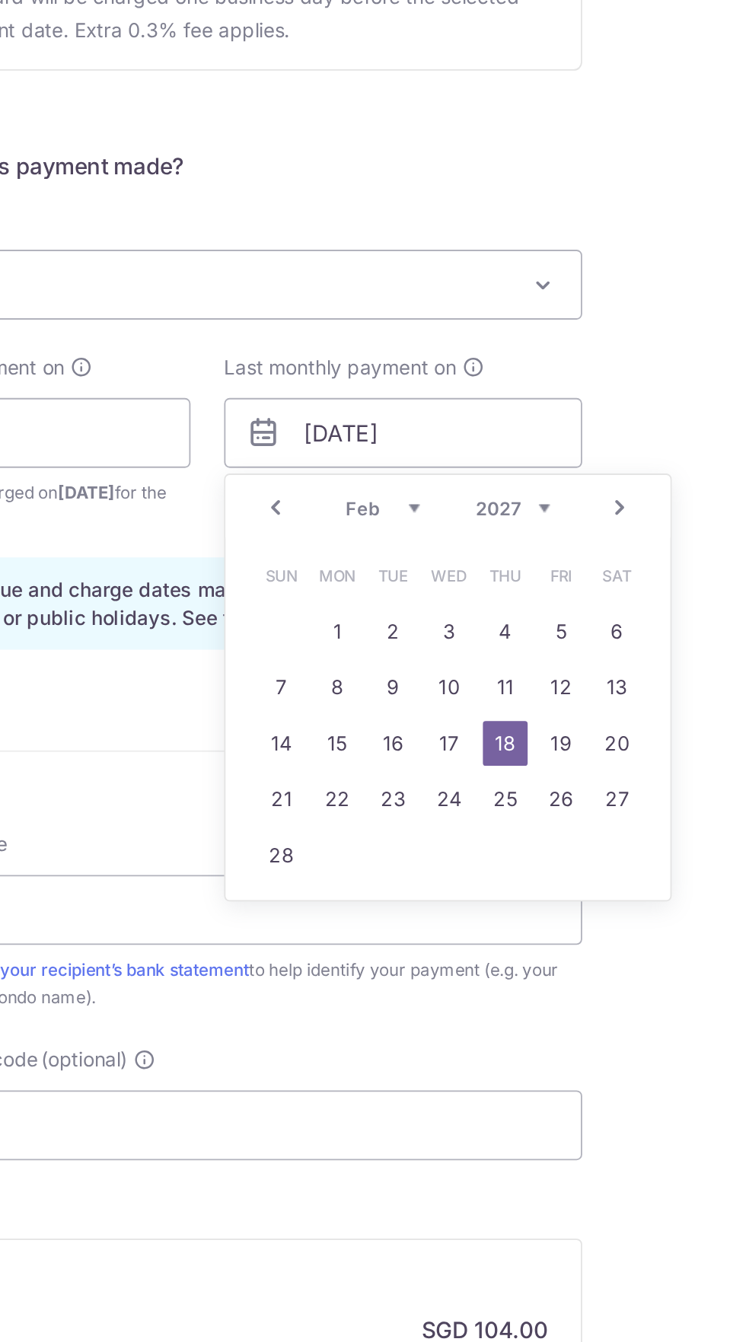
click at [410, 839] on link "Prev" at bounding box center [410, 835] width 18 height 18
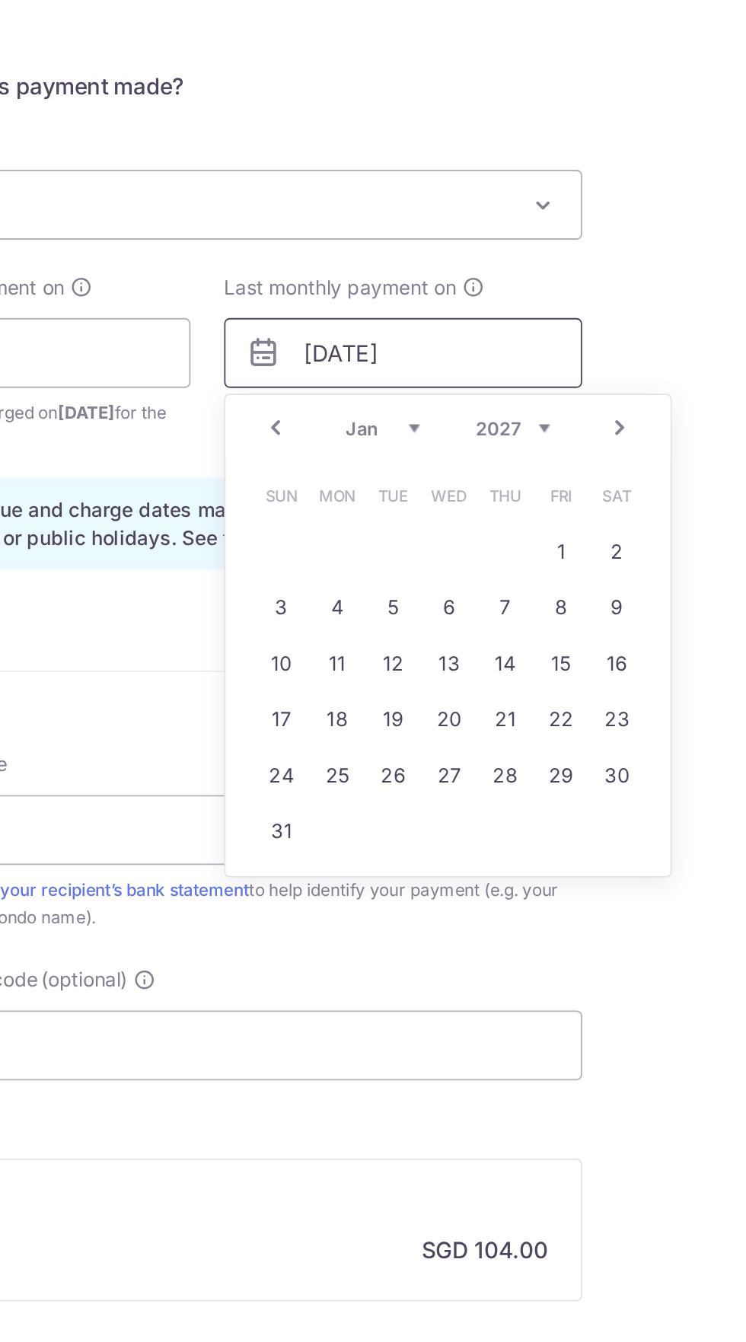
scroll to position [83, 0]
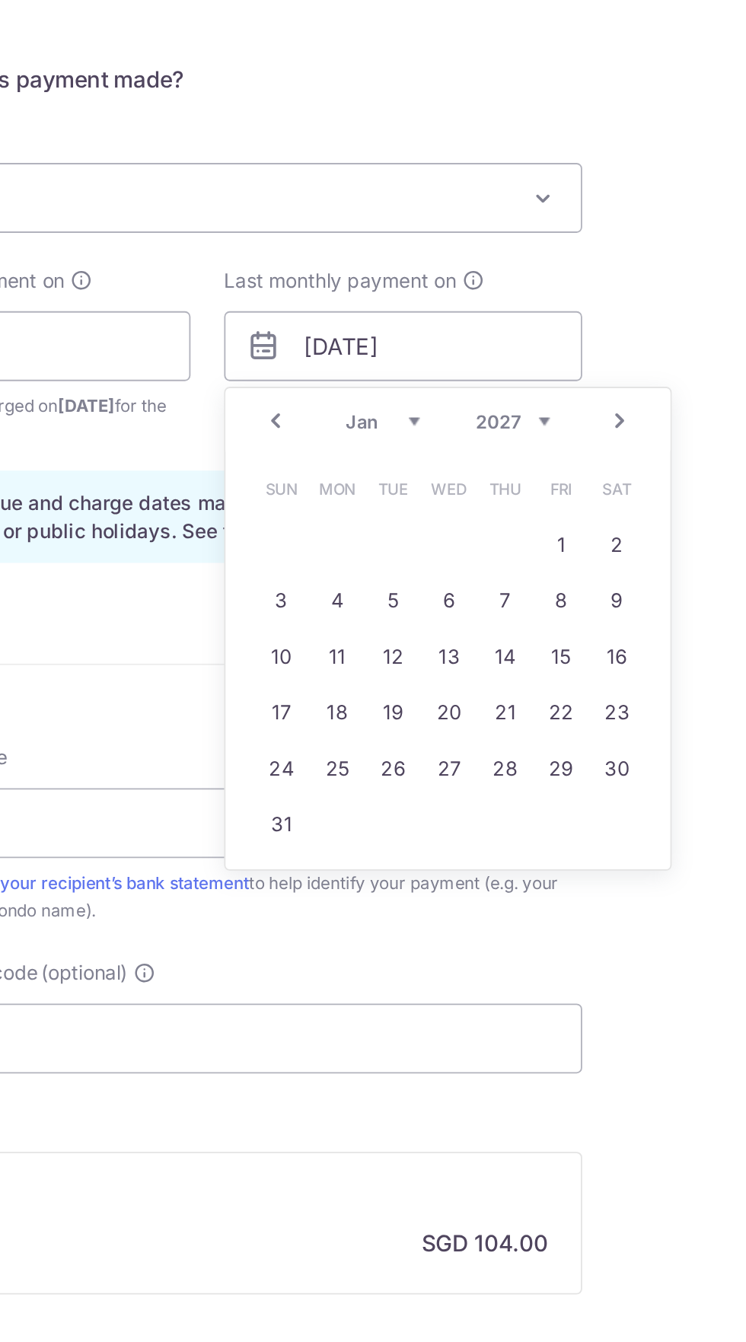
click at [417, 947] on link "17" at bounding box center [413, 947] width 24 height 24
type input "17/01/2027"
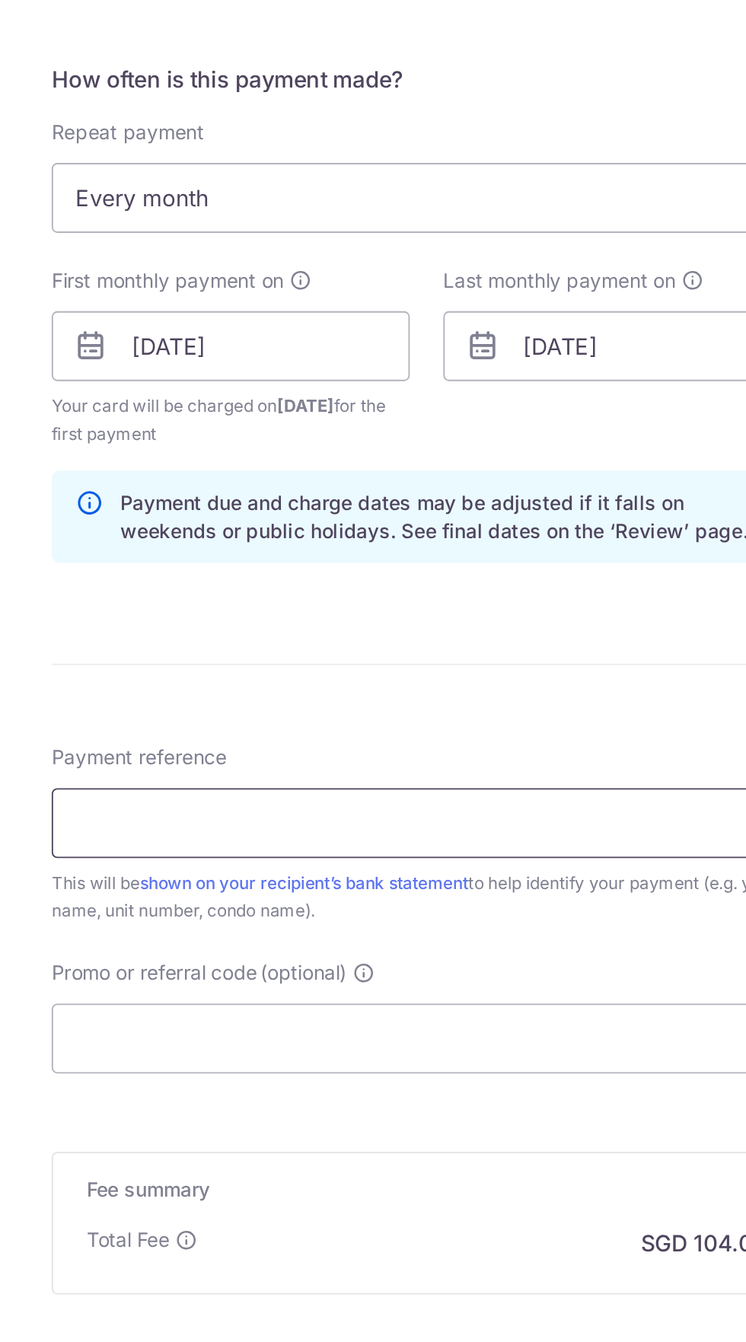
click at [396, 1001] on input "Payment reference" at bounding box center [373, 1007] width 408 height 38
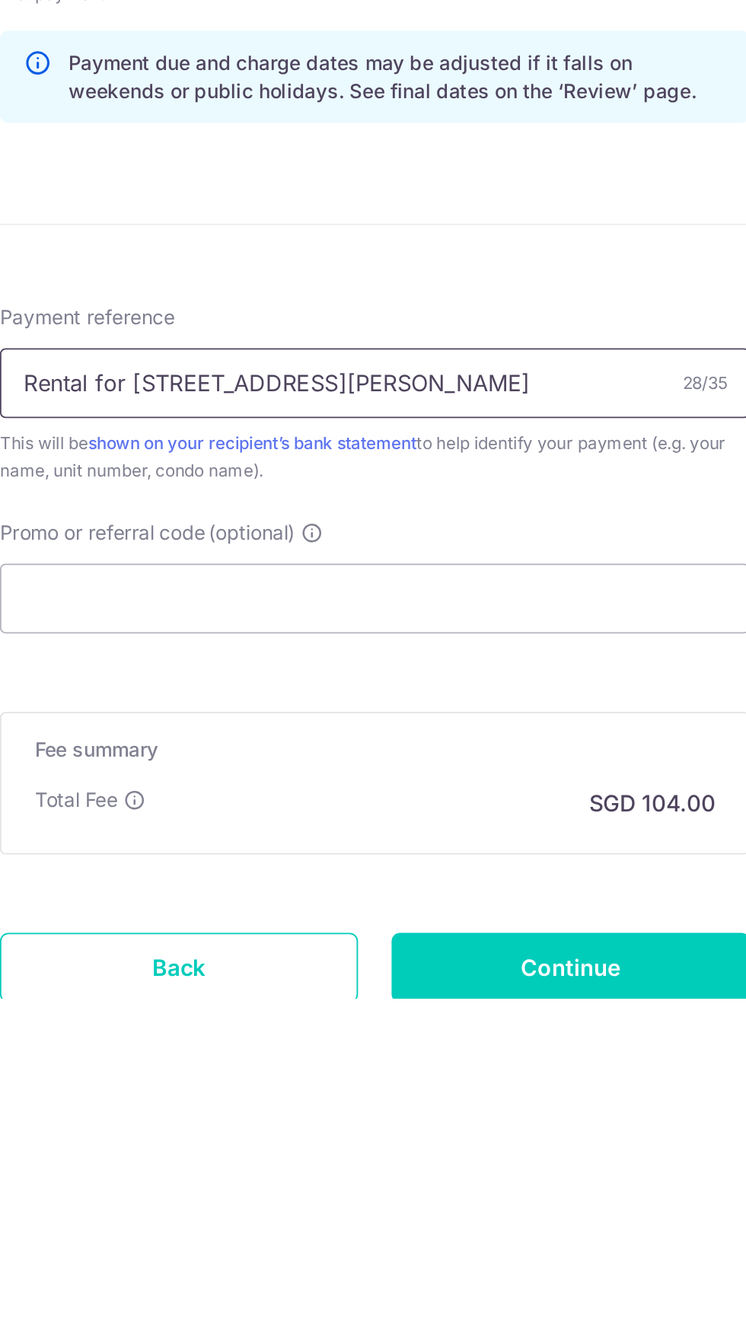
click at [225, 1009] on input "Rental for 226A Bartley Walk" at bounding box center [373, 1007] width 408 height 38
click at [215, 1010] on input "Rental for 226A Bartley Walk" at bounding box center [373, 1007] width 408 height 38
click at [219, 1011] on input "Rental for 226A Bartley Walk" at bounding box center [373, 1007] width 408 height 38
click at [280, 1002] on input "Rent for [STREET_ADDRESS][PERSON_NAME]" at bounding box center [373, 1007] width 408 height 38
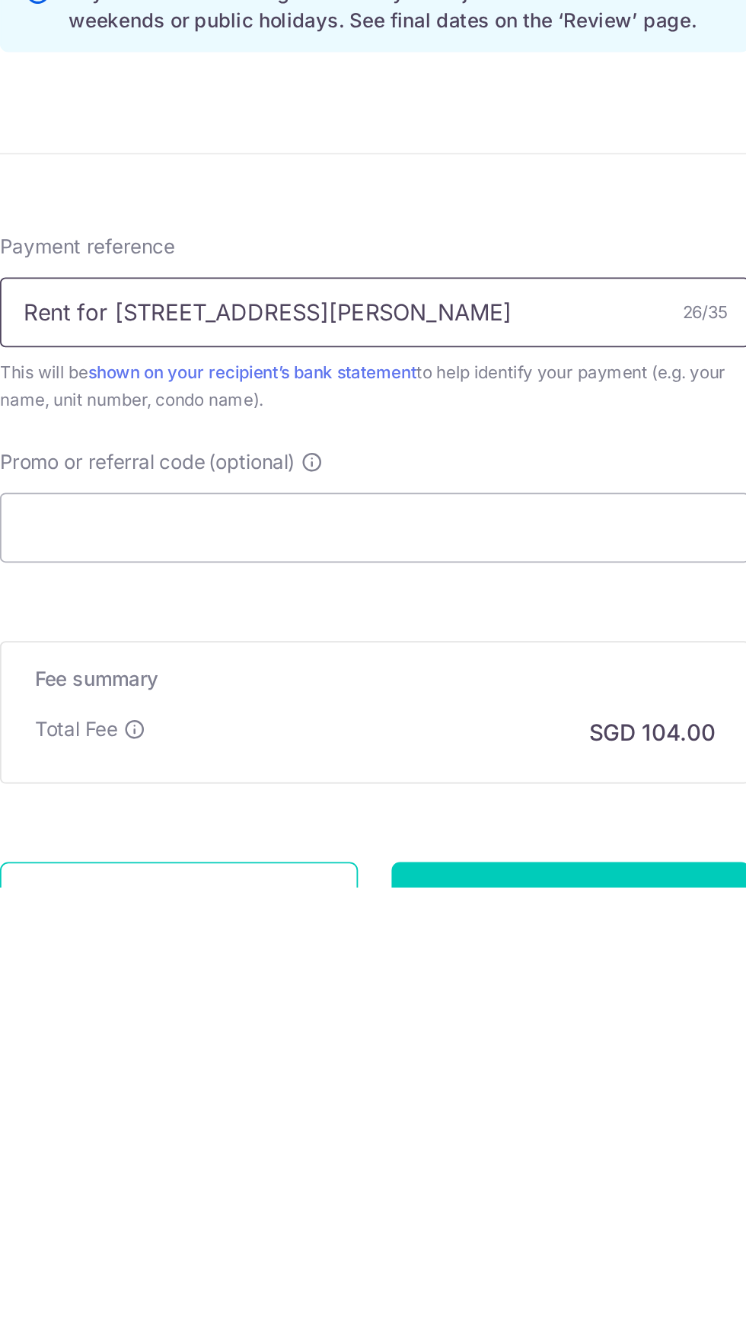
scroll to position [47, 0]
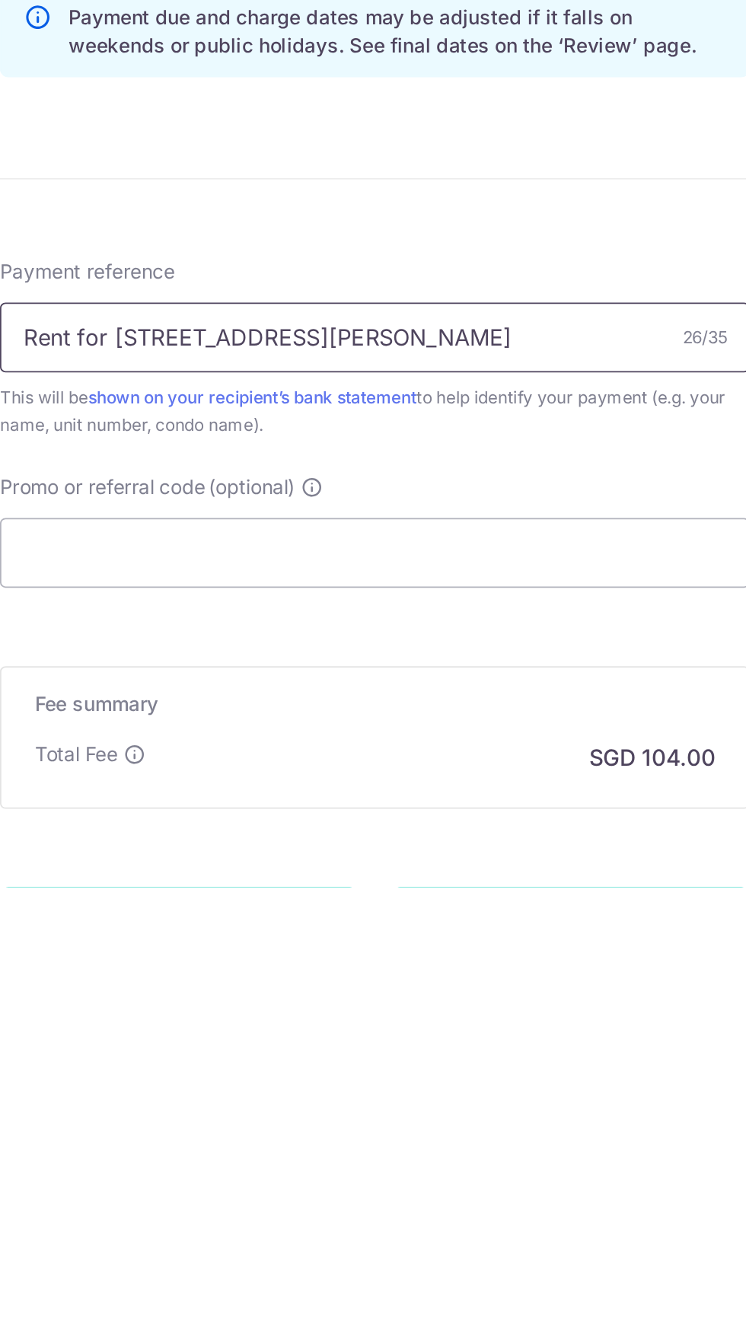
type input "Rent for [STREET_ADDRESS][PERSON_NAME]"
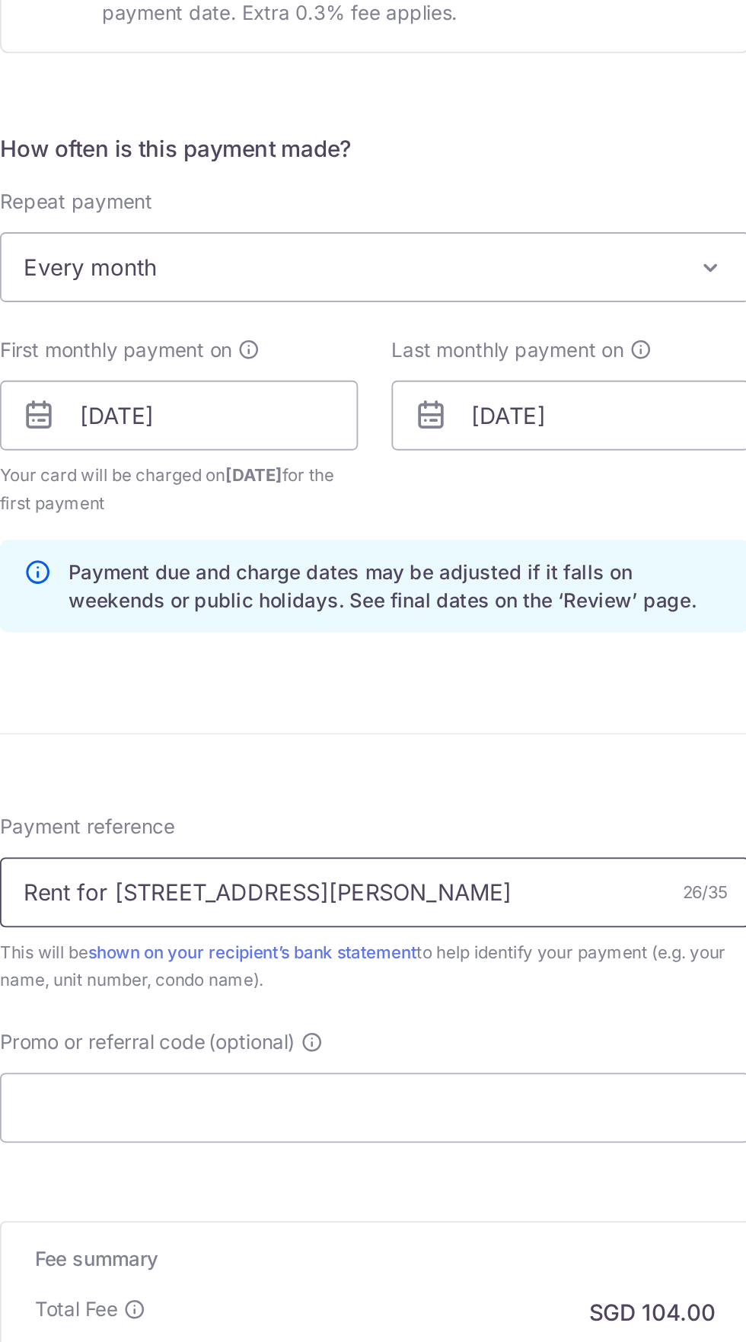
scroll to position [0, 0]
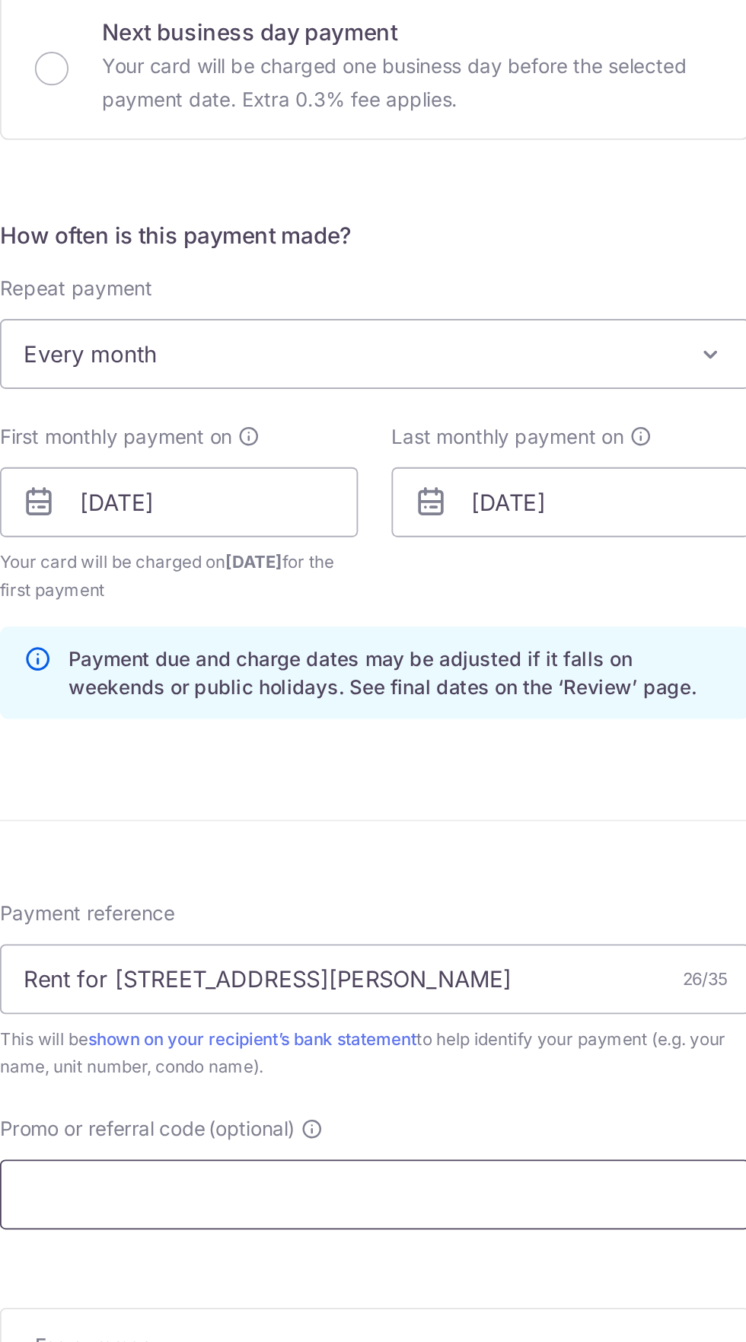
click at [320, 1204] on input "Promo or referral code (optional)" at bounding box center [373, 1207] width 408 height 38
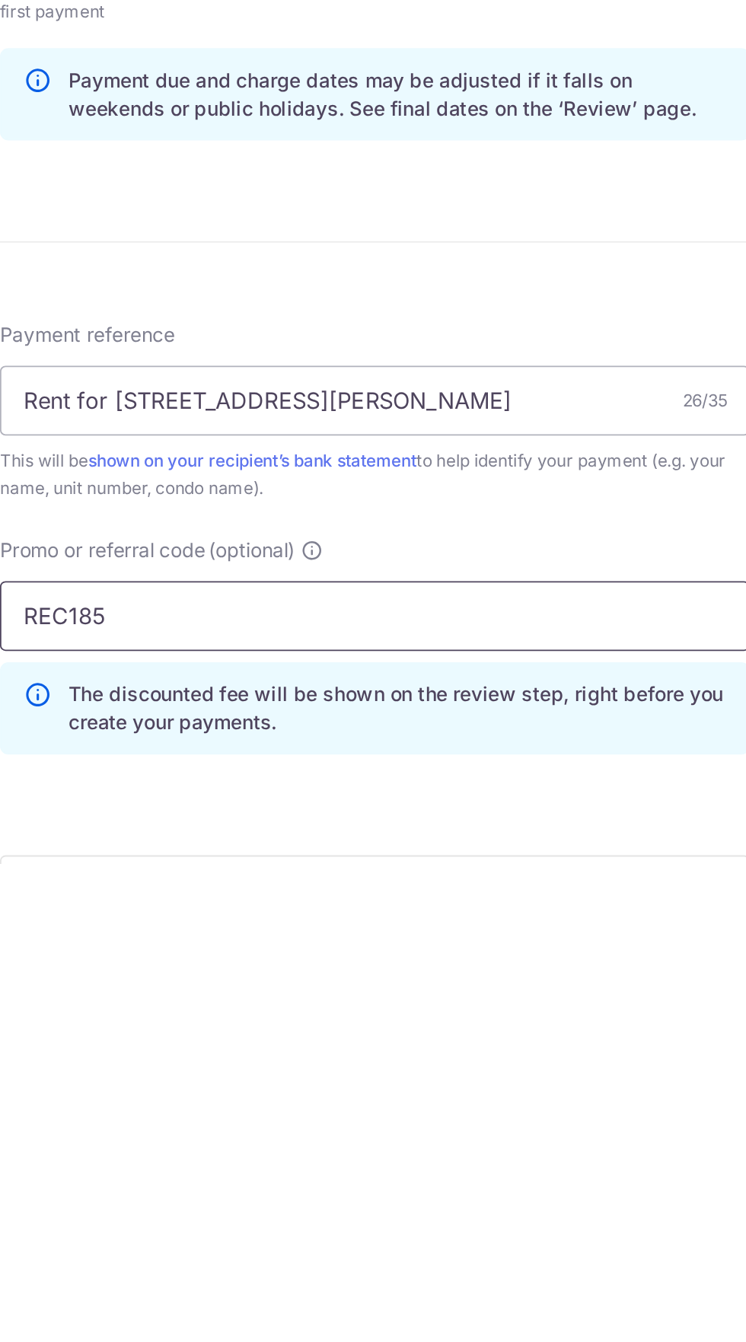
type input "REC185"
click button "Add Card" at bounding box center [0, 0] width 0 height 0
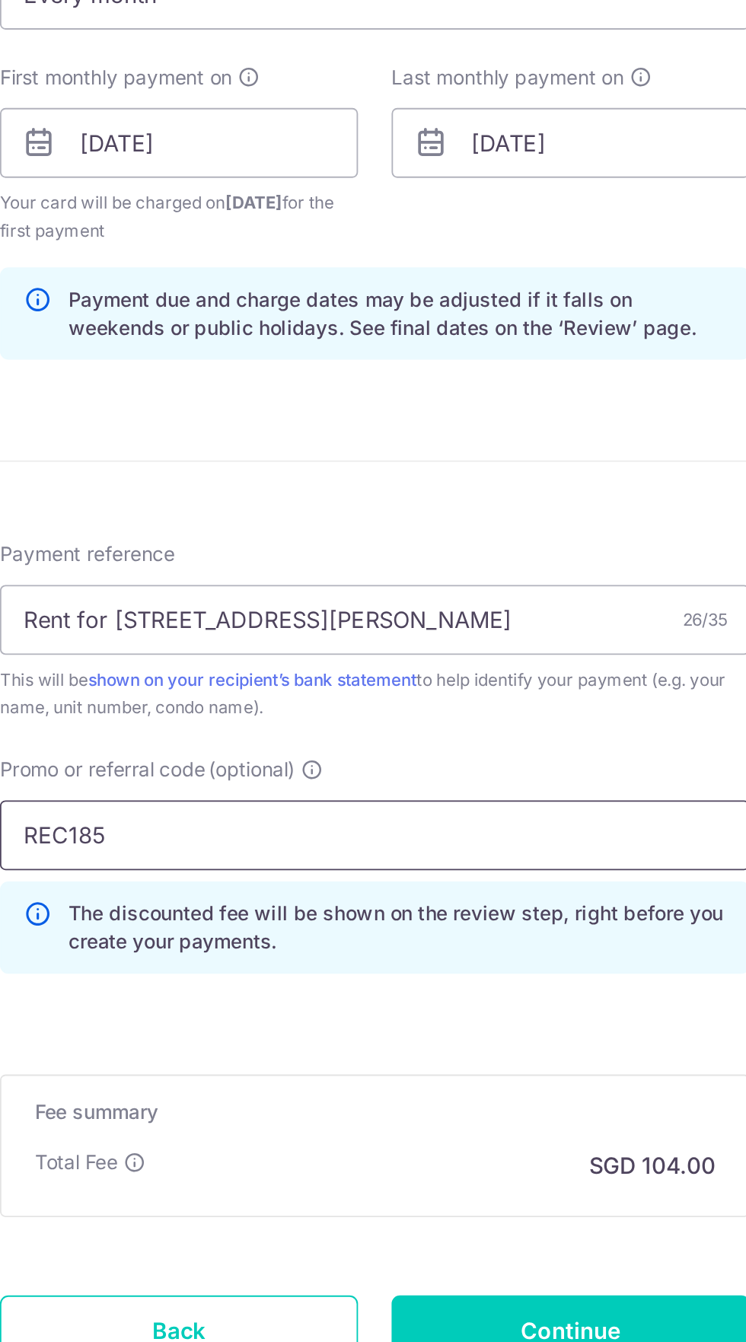
scroll to position [151, 0]
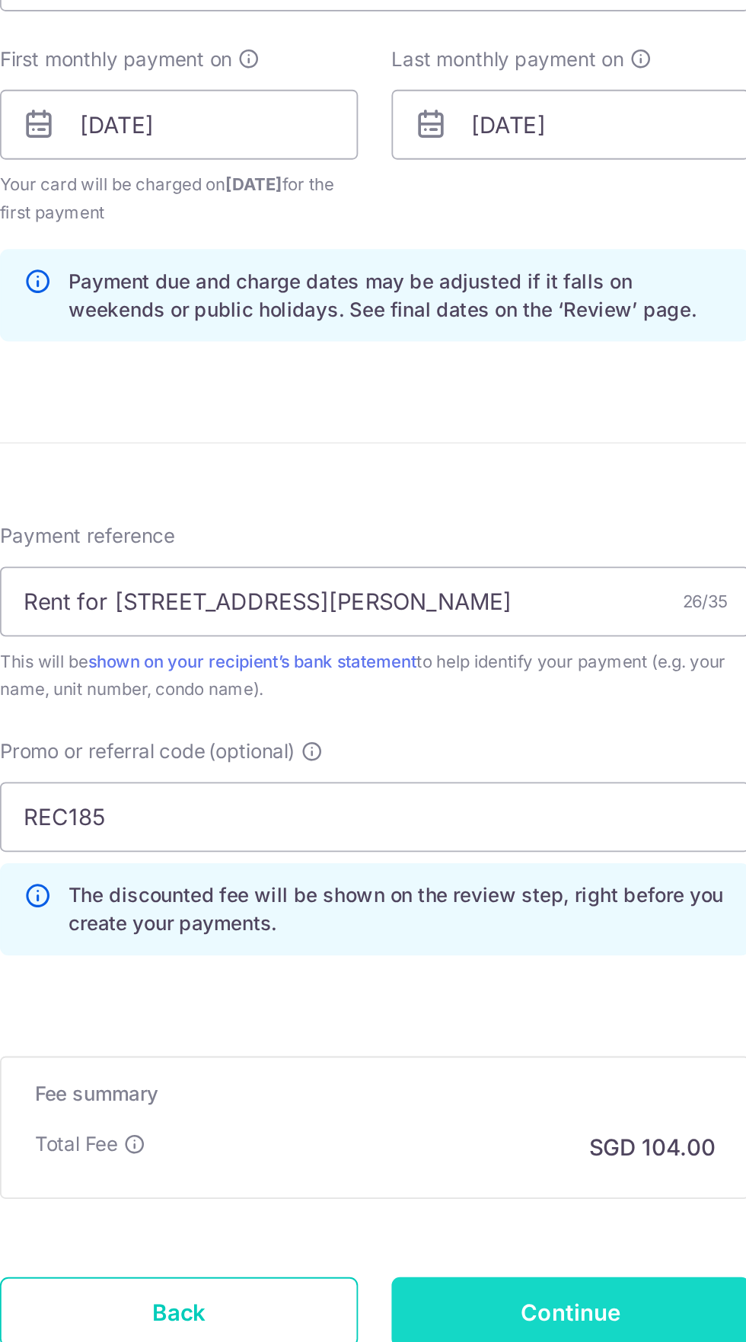
click at [523, 1323] on input "Continue" at bounding box center [479, 1325] width 195 height 38
type input "Create Schedule"
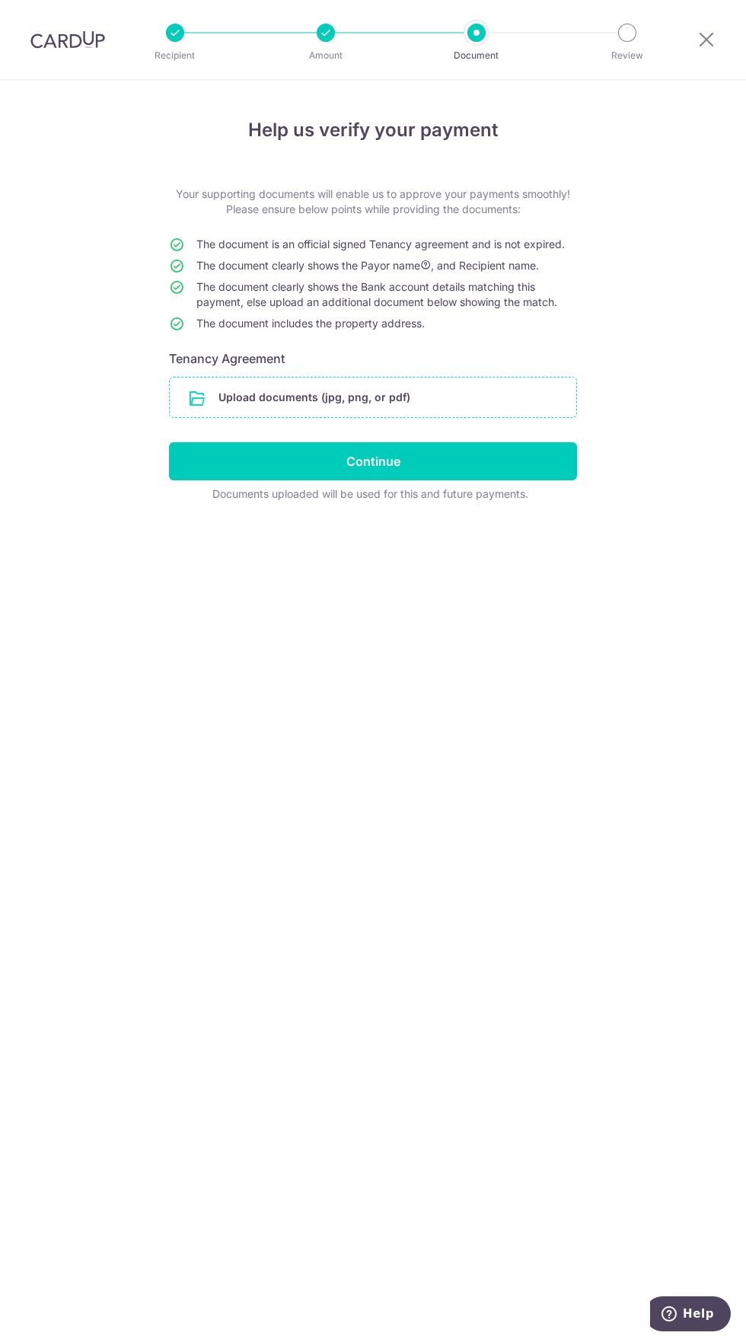
click at [420, 400] on input "file" at bounding box center [373, 397] width 406 height 40
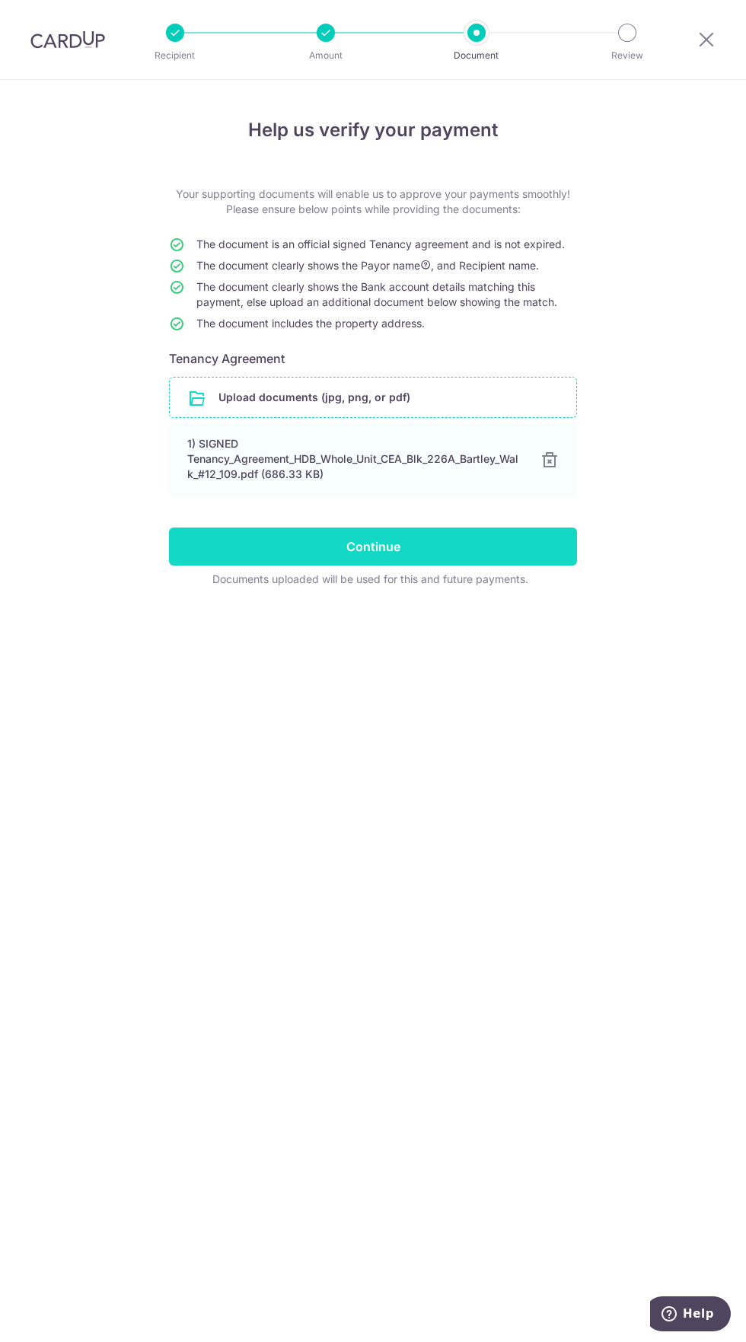
click at [406, 546] on input "Continue" at bounding box center [373, 546] width 408 height 38
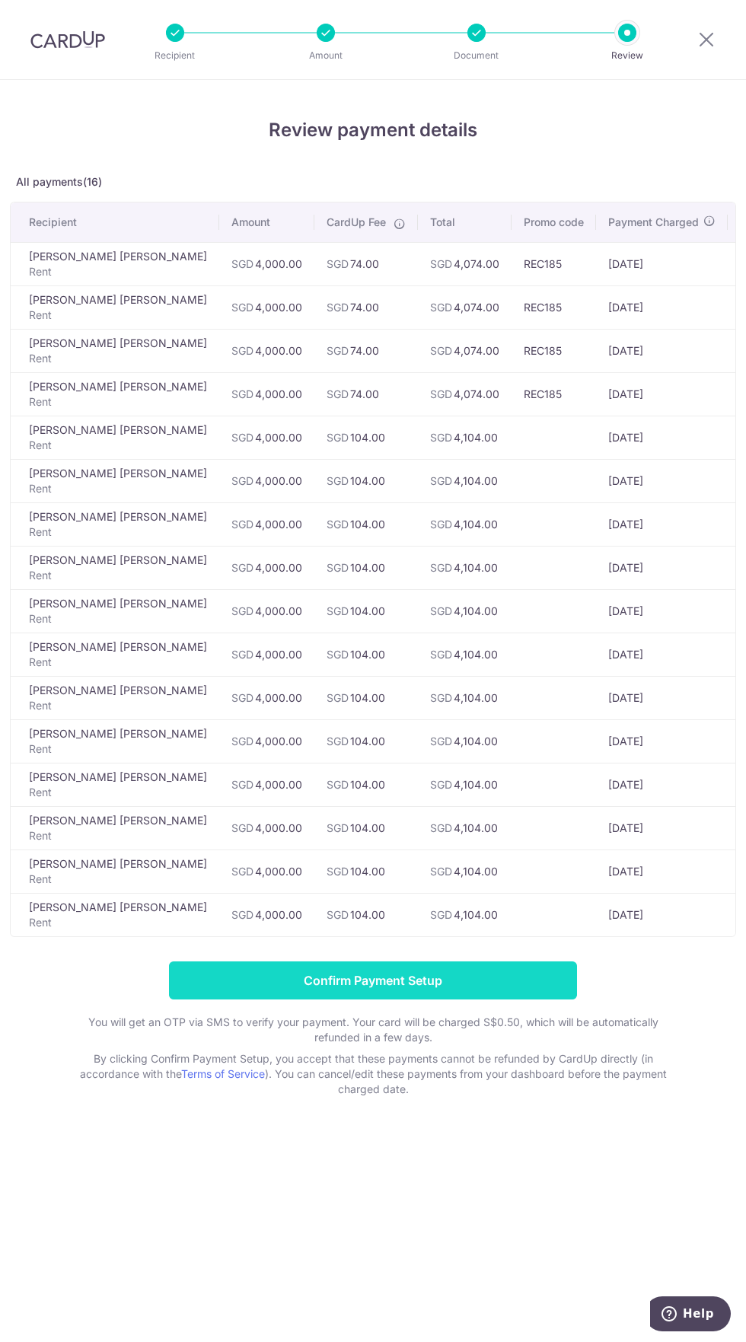
click at [274, 974] on input "Confirm Payment Setup" at bounding box center [373, 980] width 408 height 38
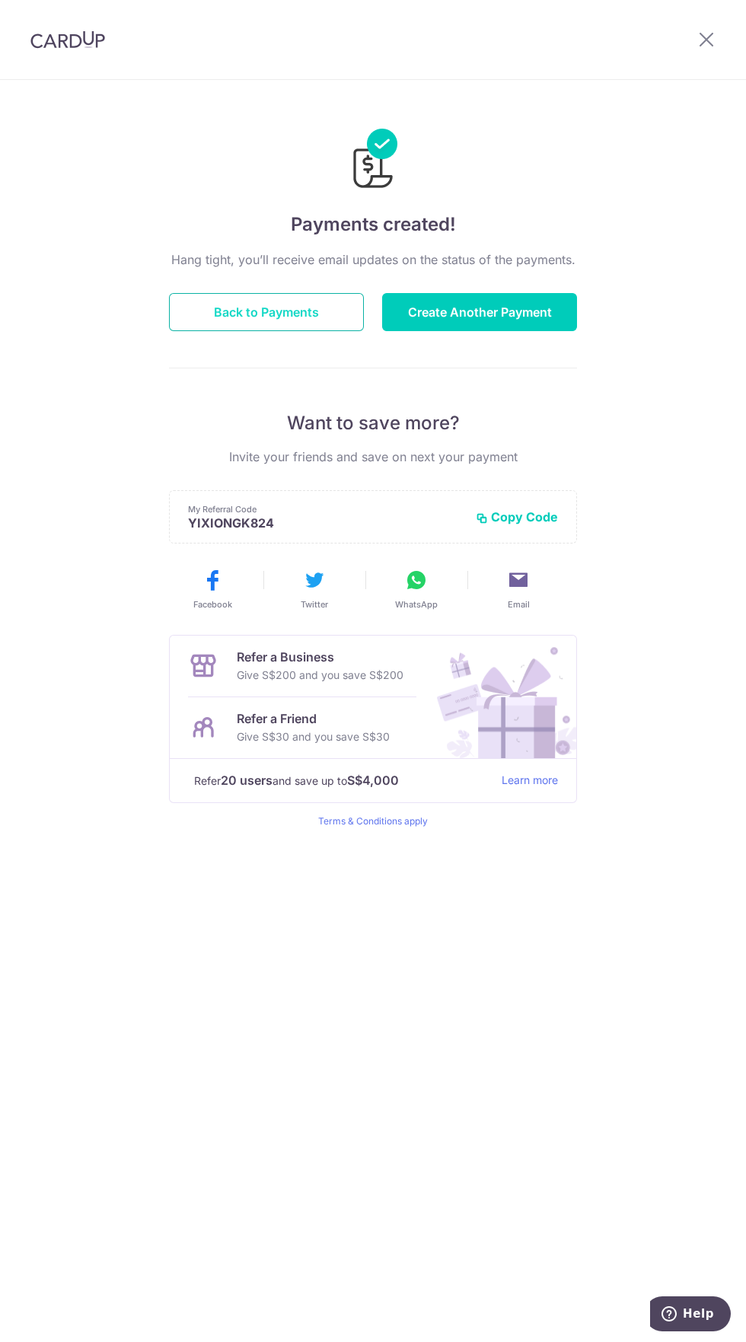
click at [191, 317] on button "Back to Payments" at bounding box center [266, 312] width 195 height 38
